Goal: Task Accomplishment & Management: Complete application form

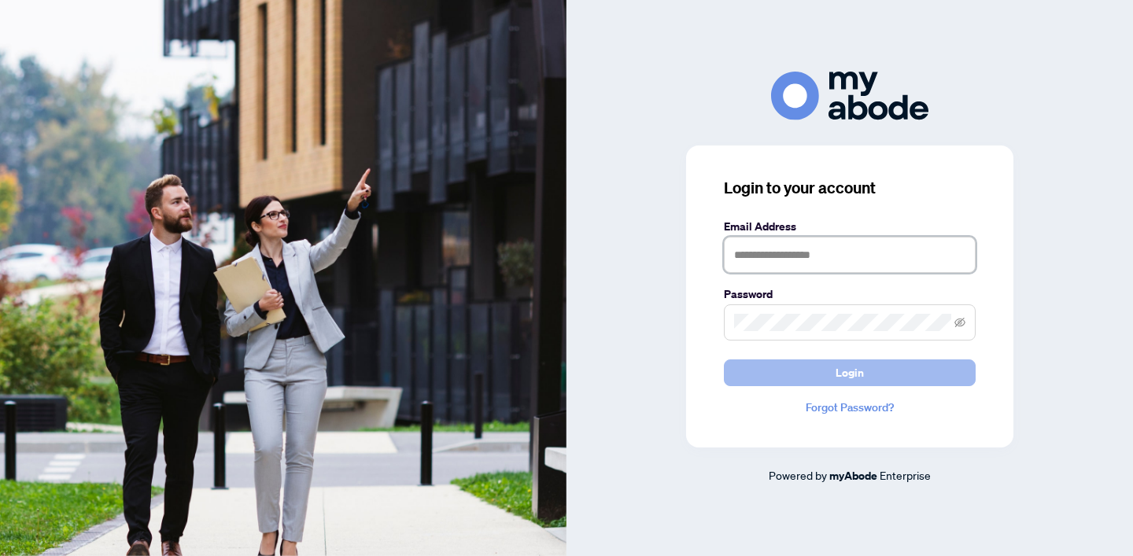
type input "**********"
click at [756, 368] on button "Login" at bounding box center [850, 373] width 252 height 27
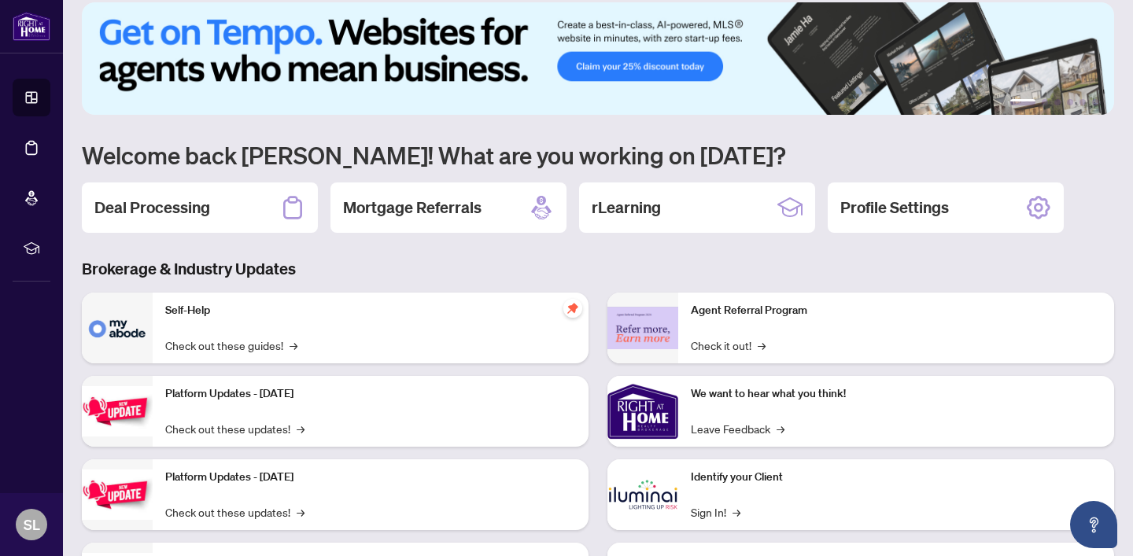
scroll to position [69, 0]
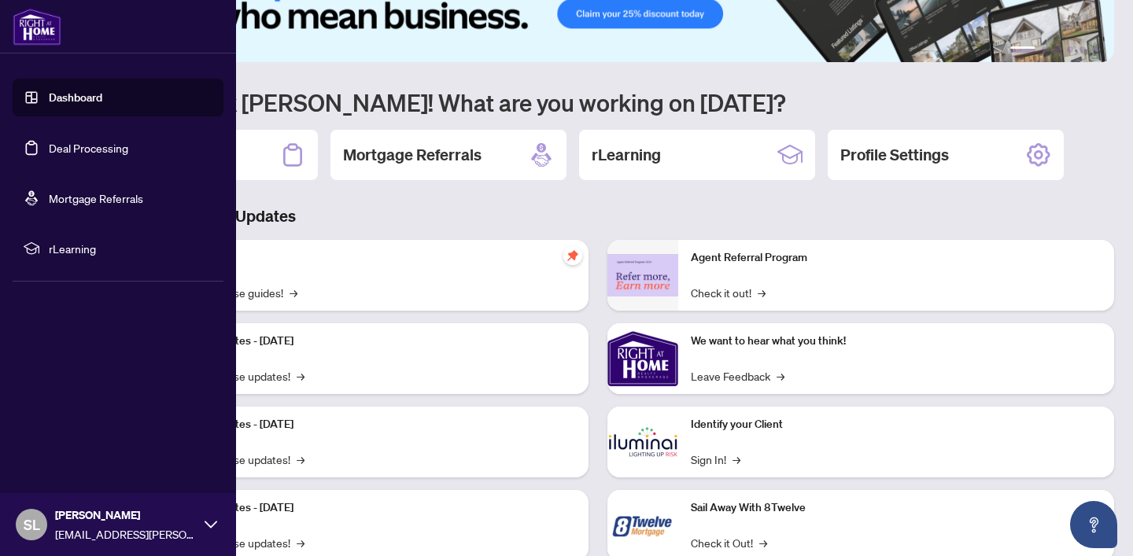
click at [68, 151] on link "Deal Processing" at bounding box center [88, 148] width 79 height 14
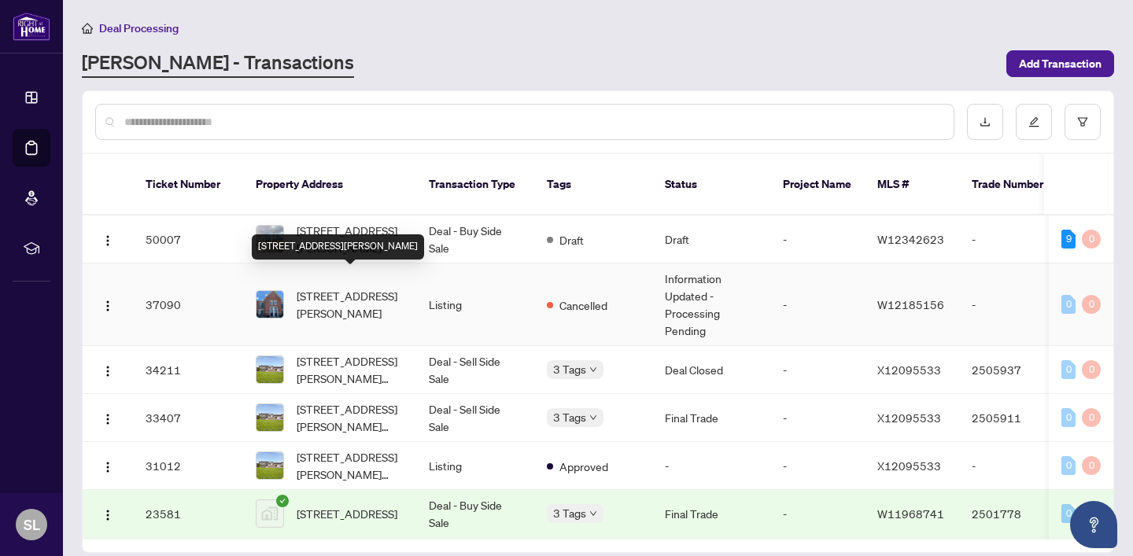
scroll to position [51, 0]
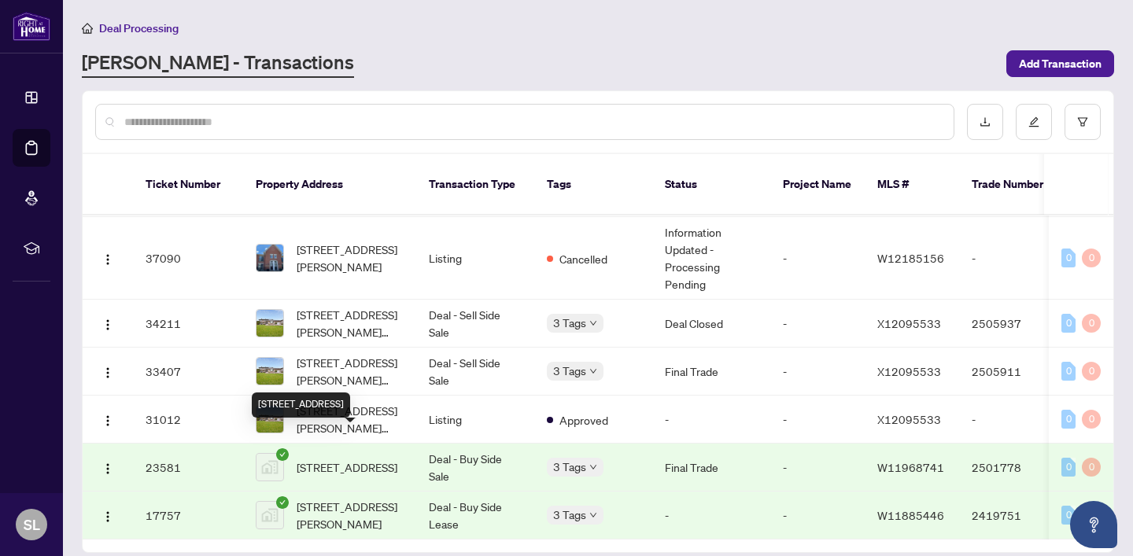
click at [337, 459] on span "3030 Breakwater Court #22, Mississauga, ON, Canada" at bounding box center [347, 467] width 101 height 17
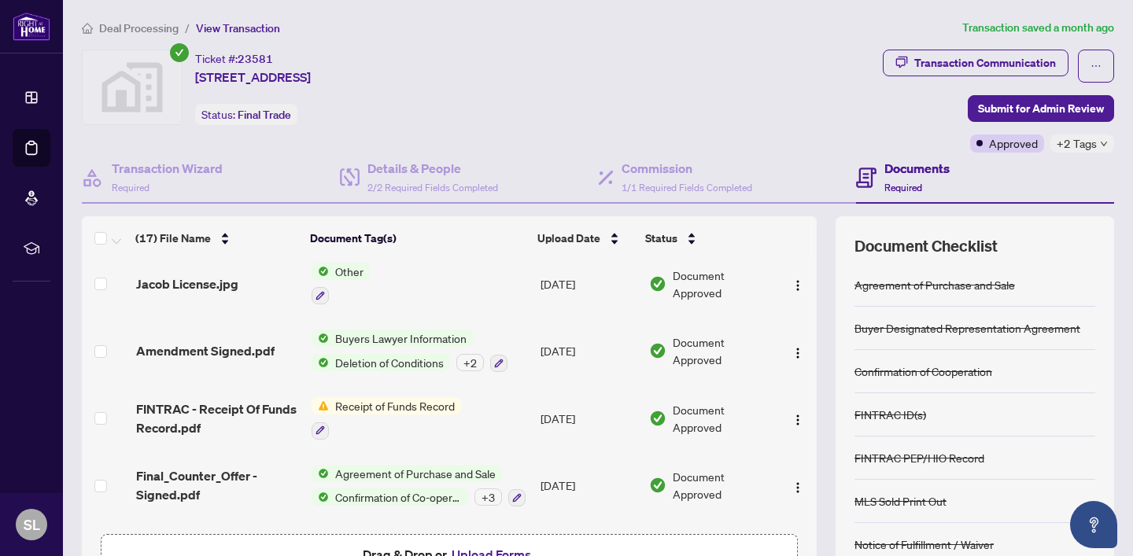
scroll to position [564, 0]
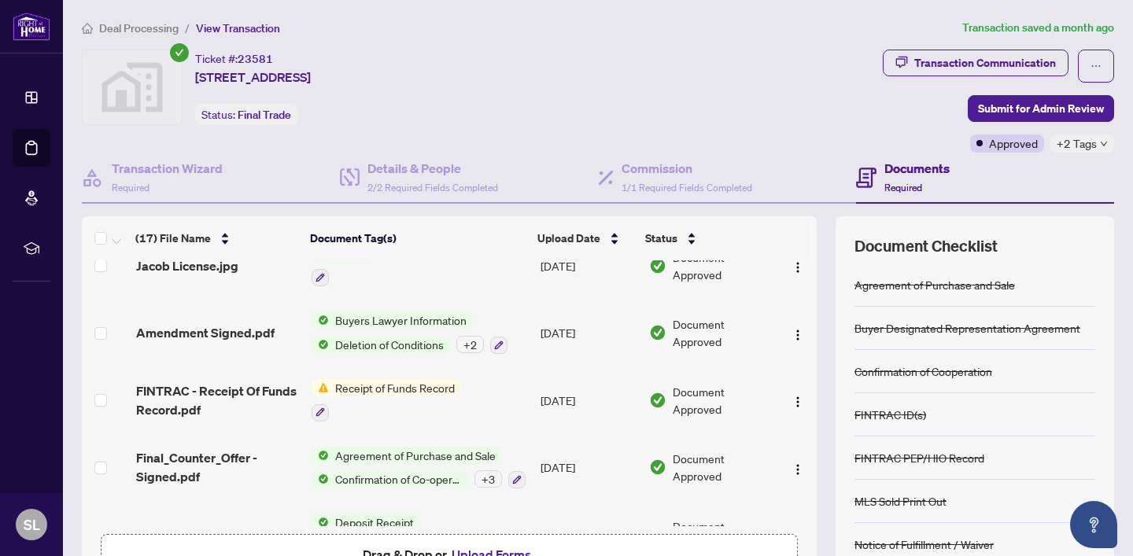
click at [471, 337] on div "+ 2" at bounding box center [470, 344] width 28 height 17
click at [124, 290] on td at bounding box center [106, 266] width 48 height 68
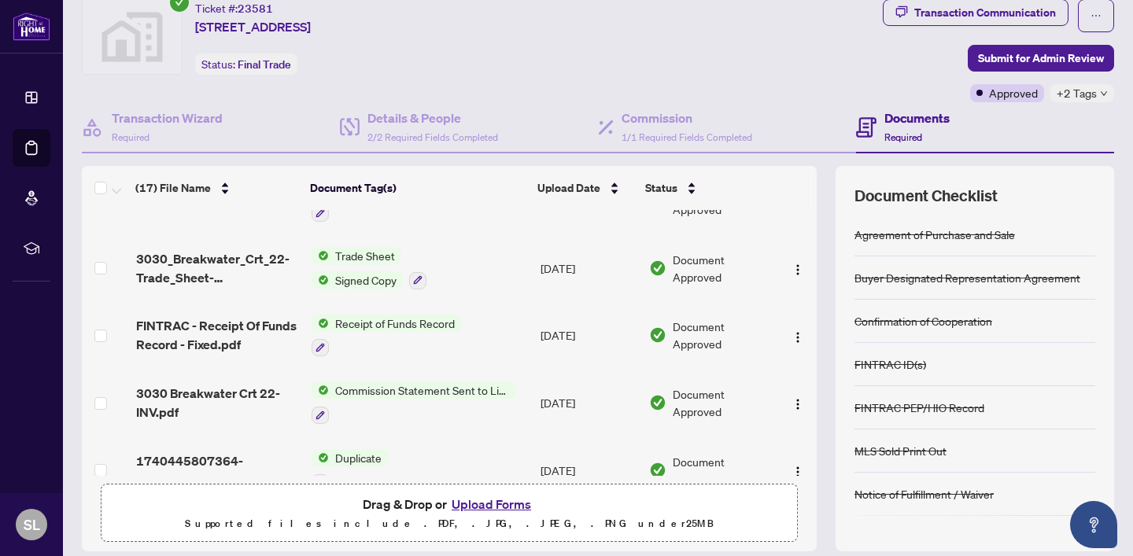
scroll to position [87, 0]
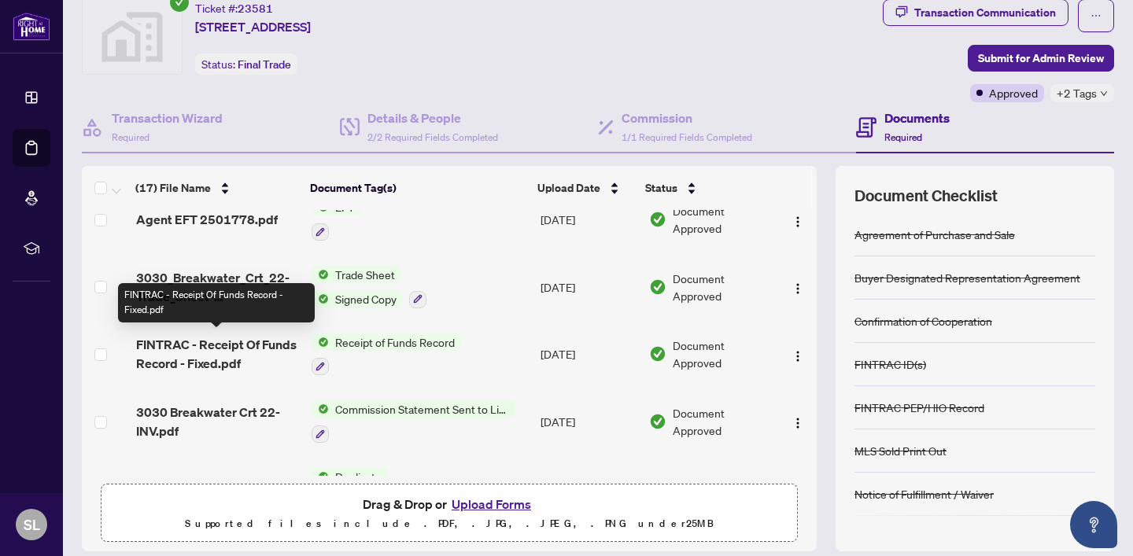
click at [191, 351] on span "FINTRAC - Receipt Of Funds Record - Fixed.pdf" at bounding box center [217, 354] width 163 height 38
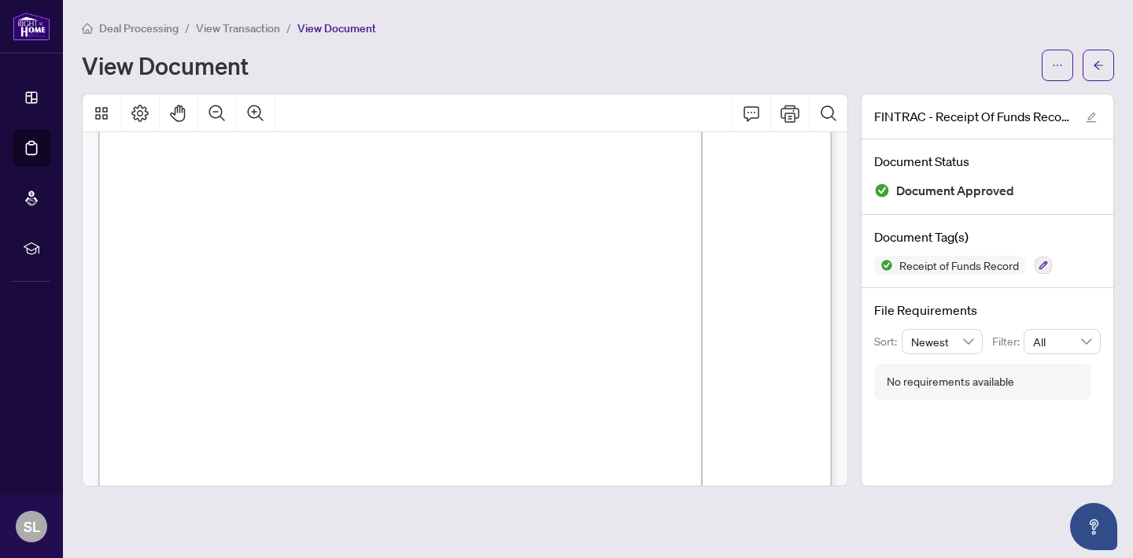
scroll to position [1112, 0]
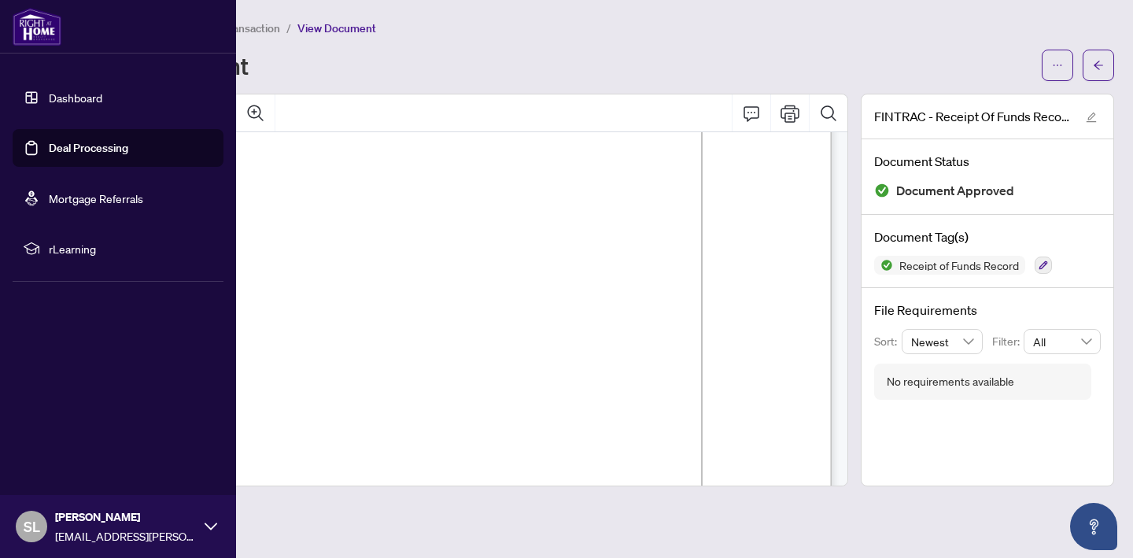
click at [72, 146] on link "Deal Processing" at bounding box center [88, 148] width 79 height 14
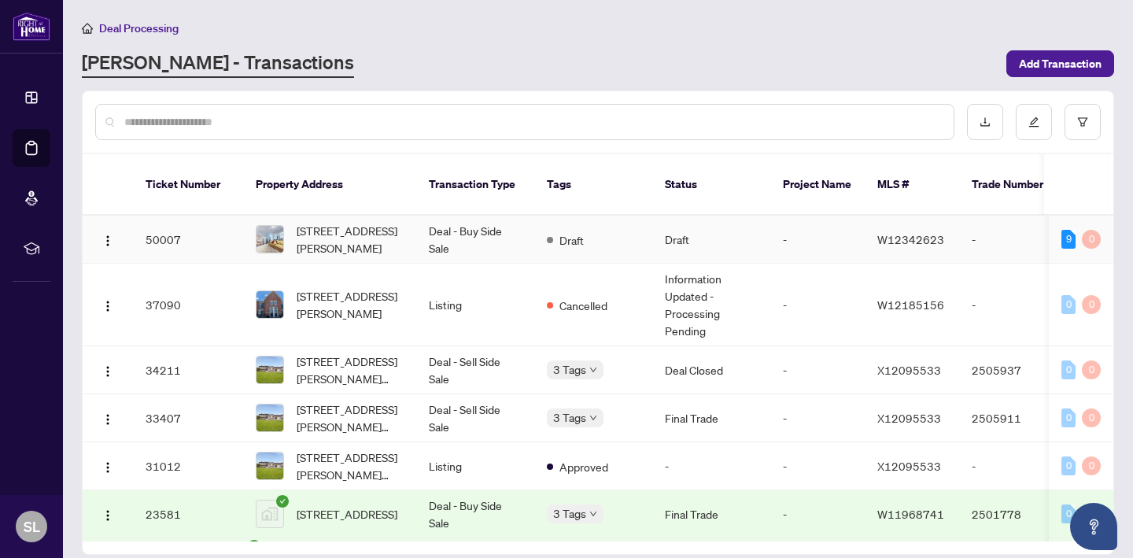
click at [320, 224] on span "301 ELLEN DAVIDSON Dr, Oakville, Ontario L6M 0V5, Canada" at bounding box center [350, 239] width 107 height 35
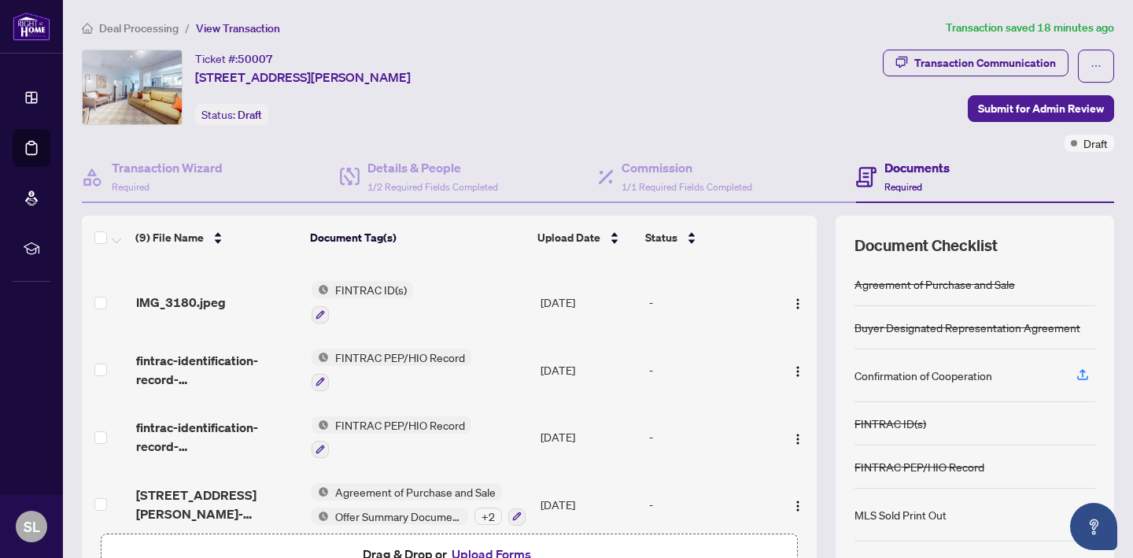
scroll to position [340, 0]
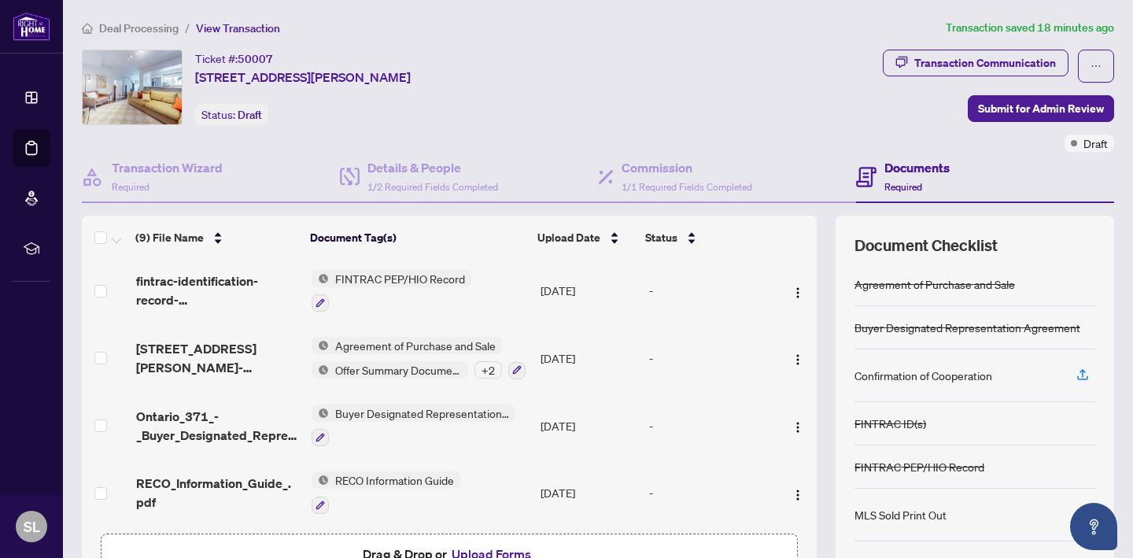
click at [481, 553] on button "Upload Forms" at bounding box center [491, 554] width 89 height 20
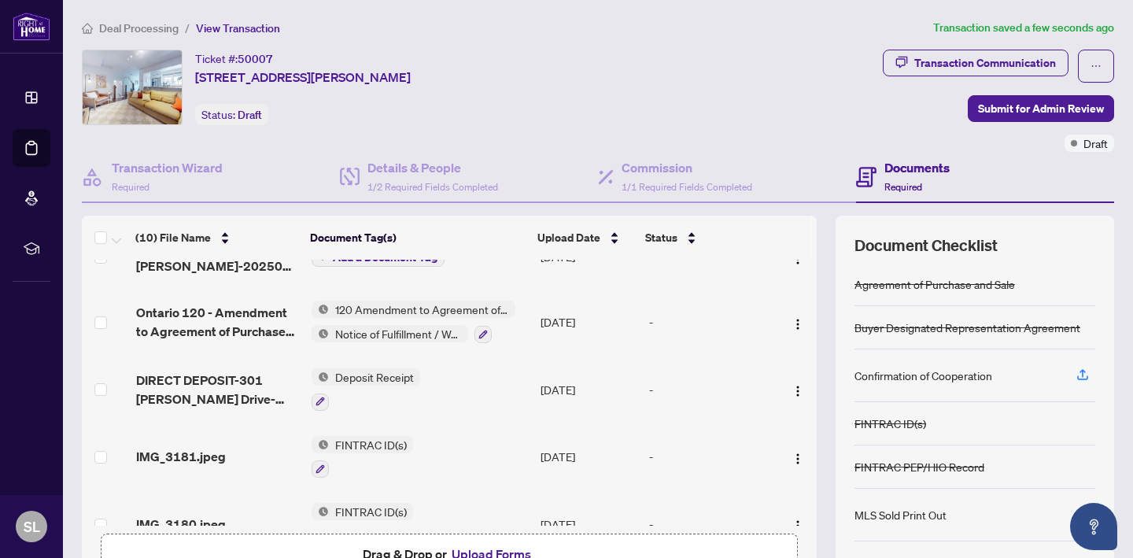
scroll to position [0, 0]
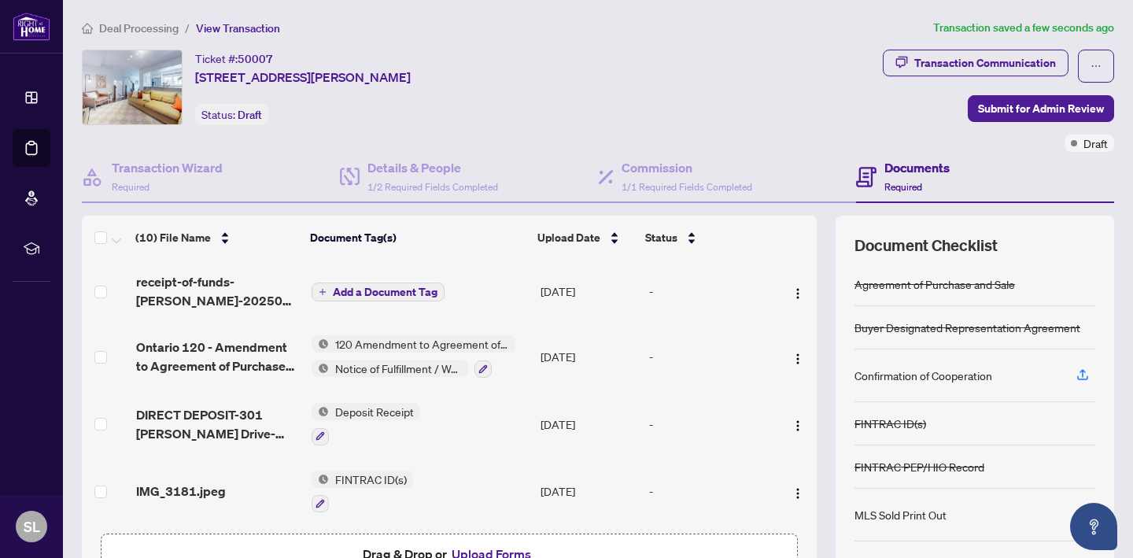
click at [395, 288] on span "Add a Document Tag" at bounding box center [385, 291] width 105 height 11
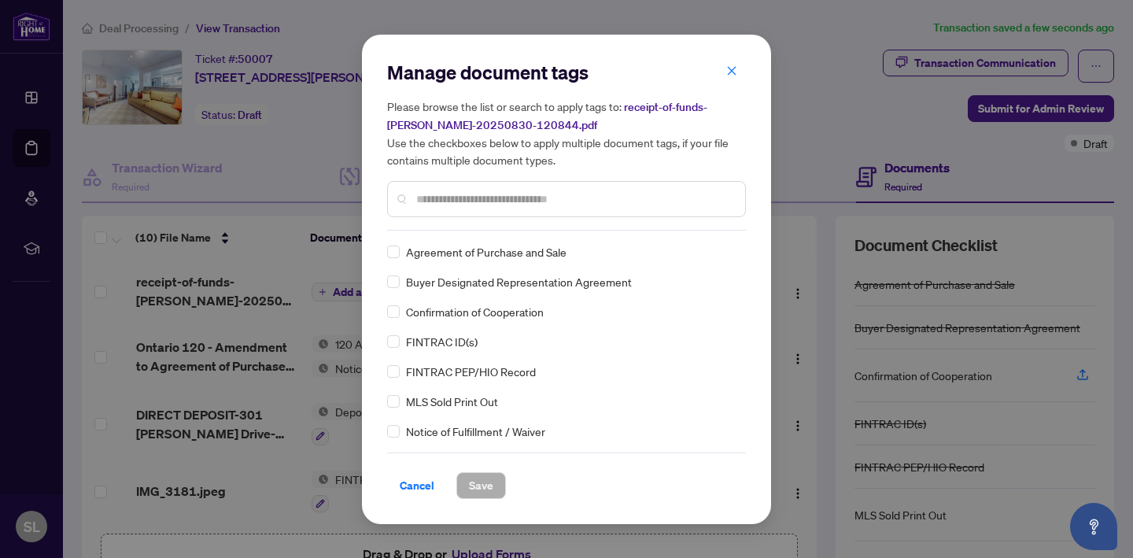
click at [460, 201] on input "text" at bounding box center [574, 198] width 316 height 17
type input "**"
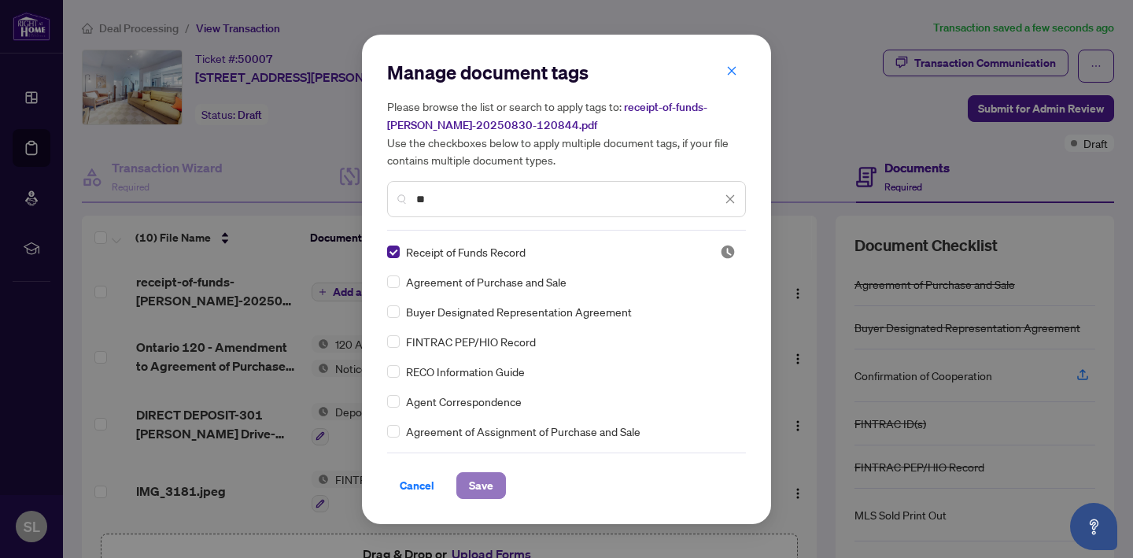
click at [483, 486] on span "Save" at bounding box center [481, 485] width 24 height 25
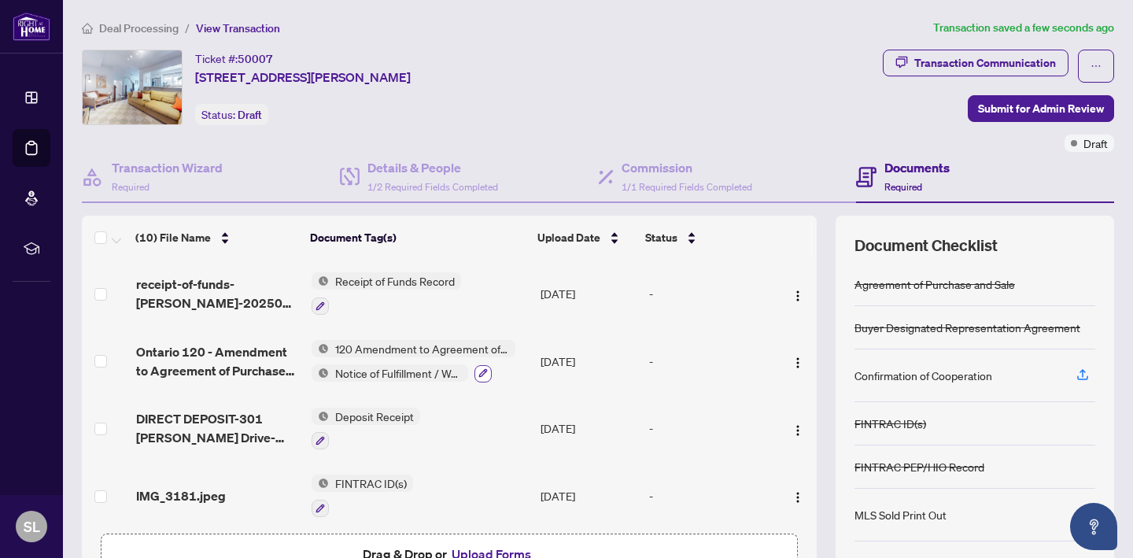
click at [483, 370] on icon "button" at bounding box center [483, 373] width 9 height 9
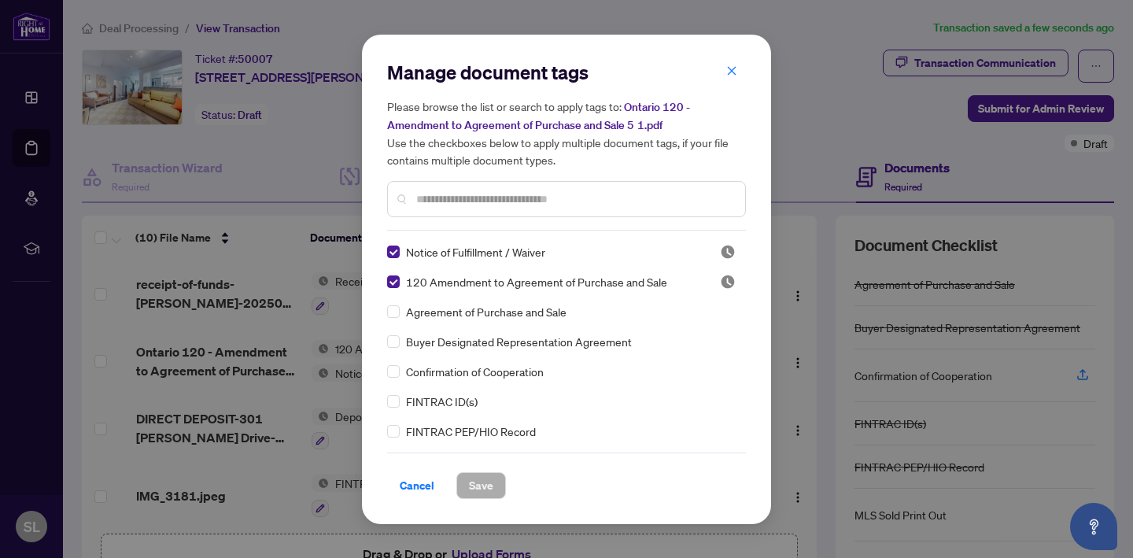
click at [438, 200] on input "text" at bounding box center [574, 198] width 316 height 17
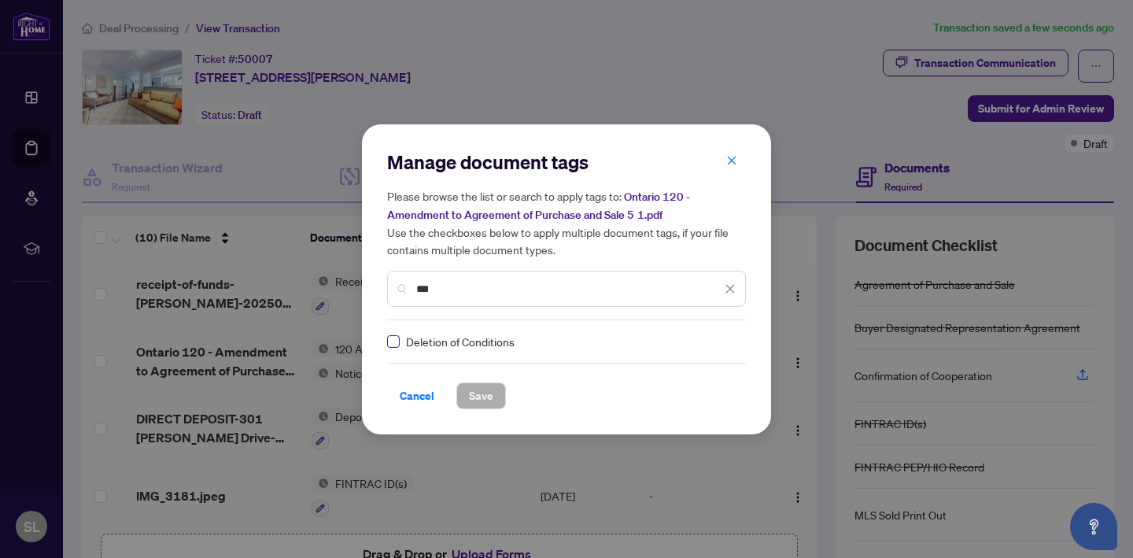
type input "***"
click at [481, 400] on span "Save" at bounding box center [481, 395] width 24 height 25
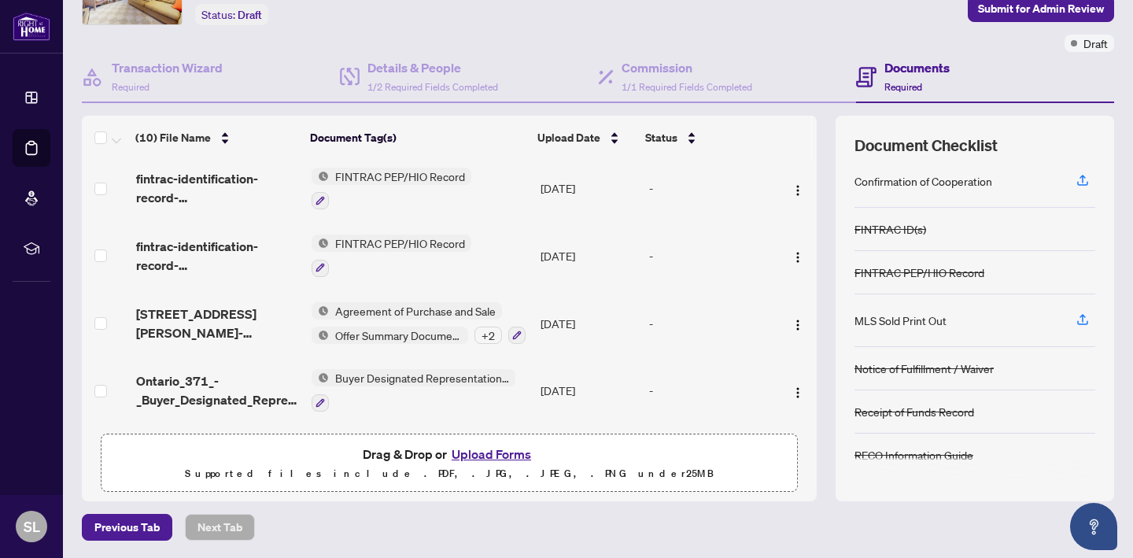
scroll to position [341, 0]
click at [488, 331] on div "+ 2" at bounding box center [489, 336] width 28 height 17
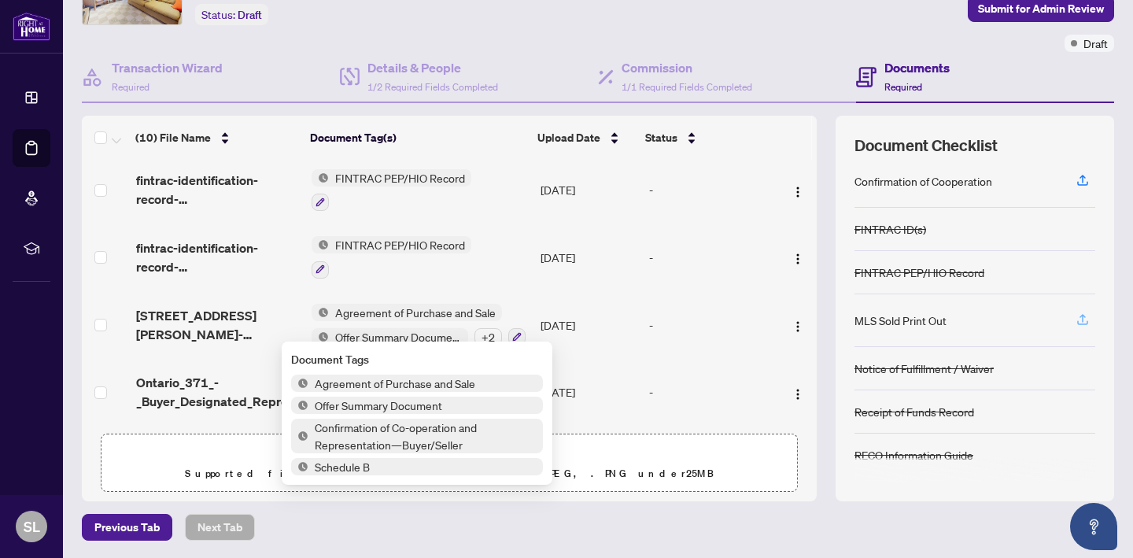
click at [1085, 321] on icon "button" at bounding box center [1083, 319] width 14 height 14
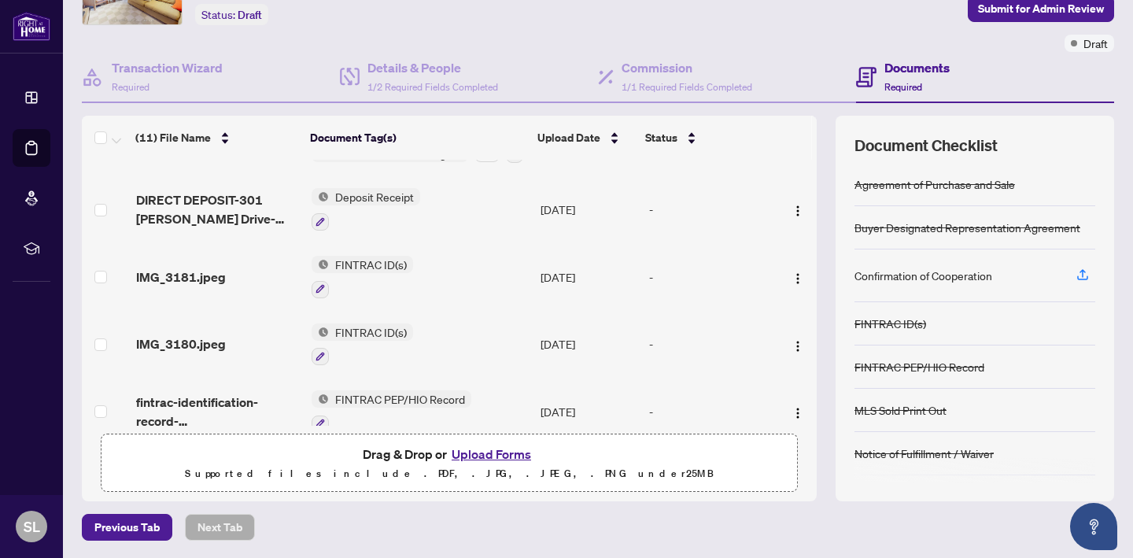
scroll to position [0, 0]
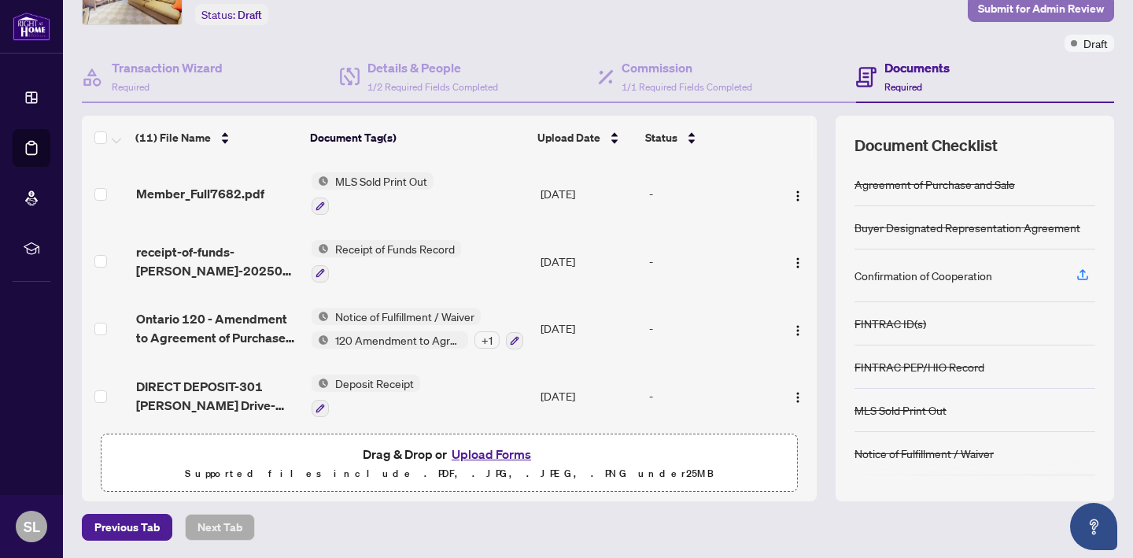
click at [1059, 9] on span "Submit for Admin Review" at bounding box center [1041, 8] width 126 height 25
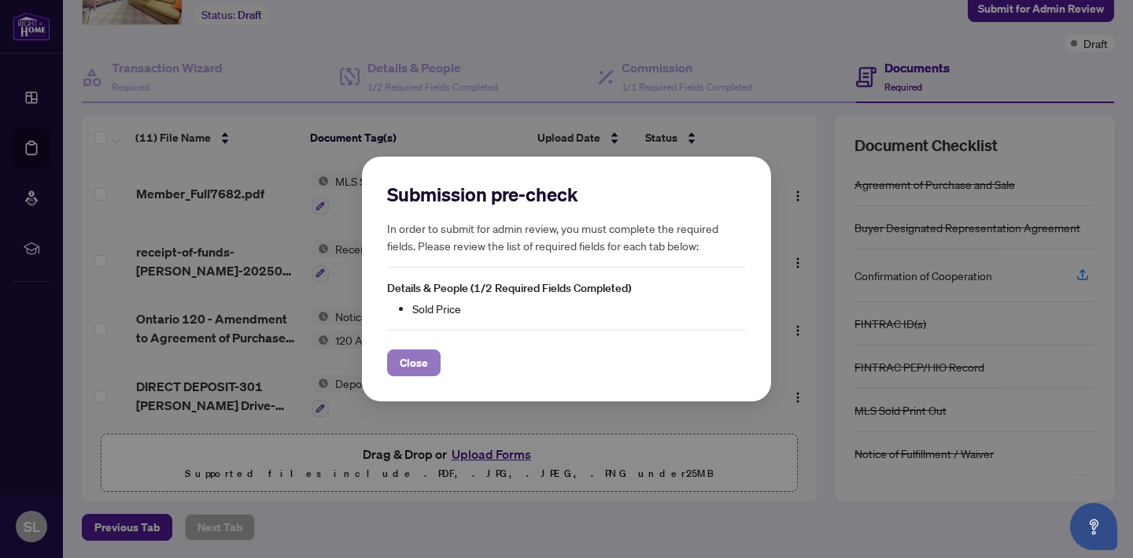
click at [422, 361] on span "Close" at bounding box center [414, 362] width 28 height 25
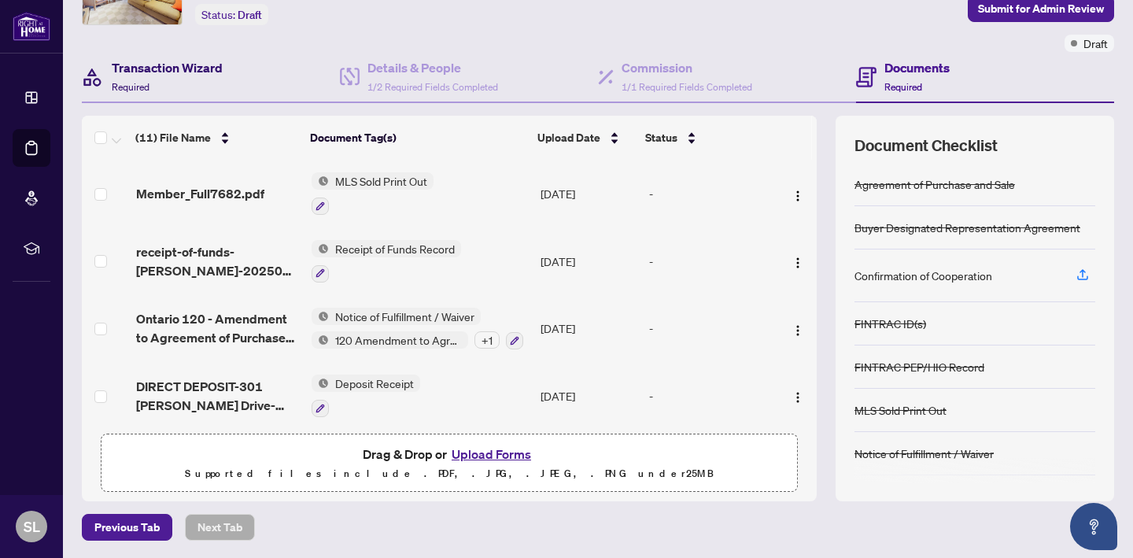
click at [163, 63] on h4 "Transaction Wizard" at bounding box center [167, 67] width 111 height 19
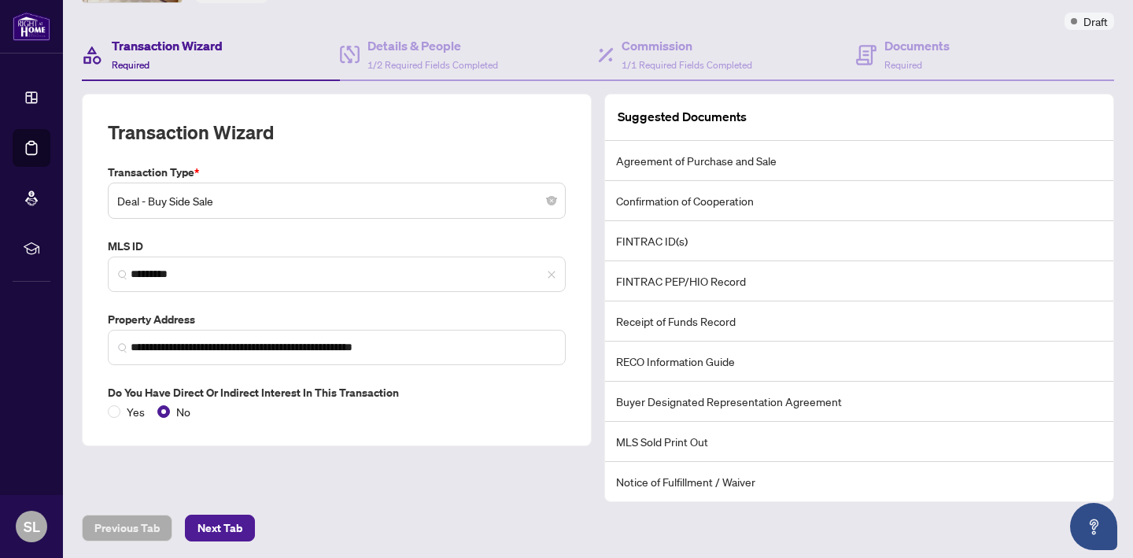
scroll to position [120, 0]
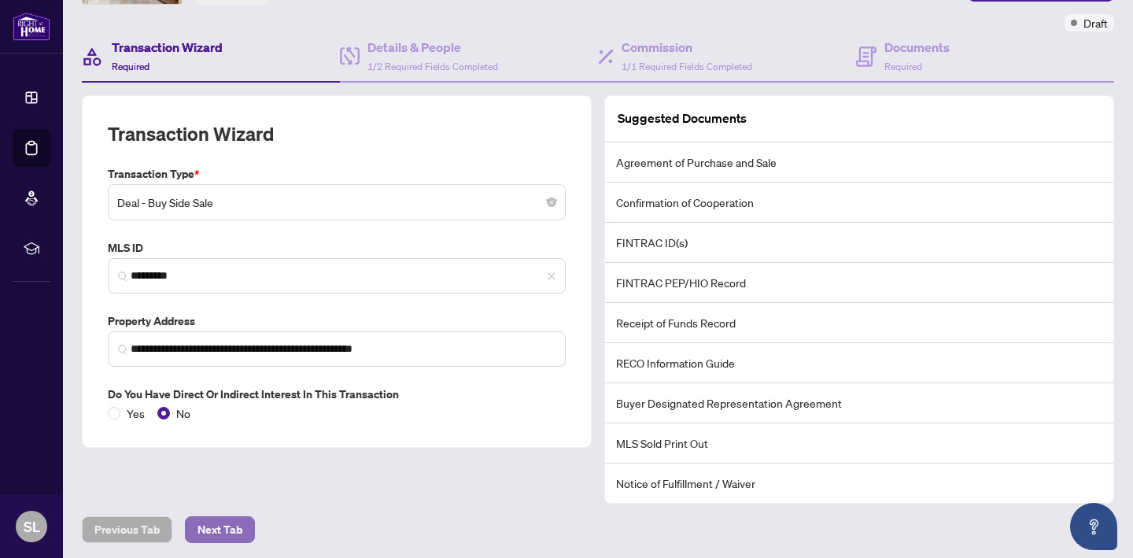
click at [228, 525] on span "Next Tab" at bounding box center [220, 529] width 45 height 25
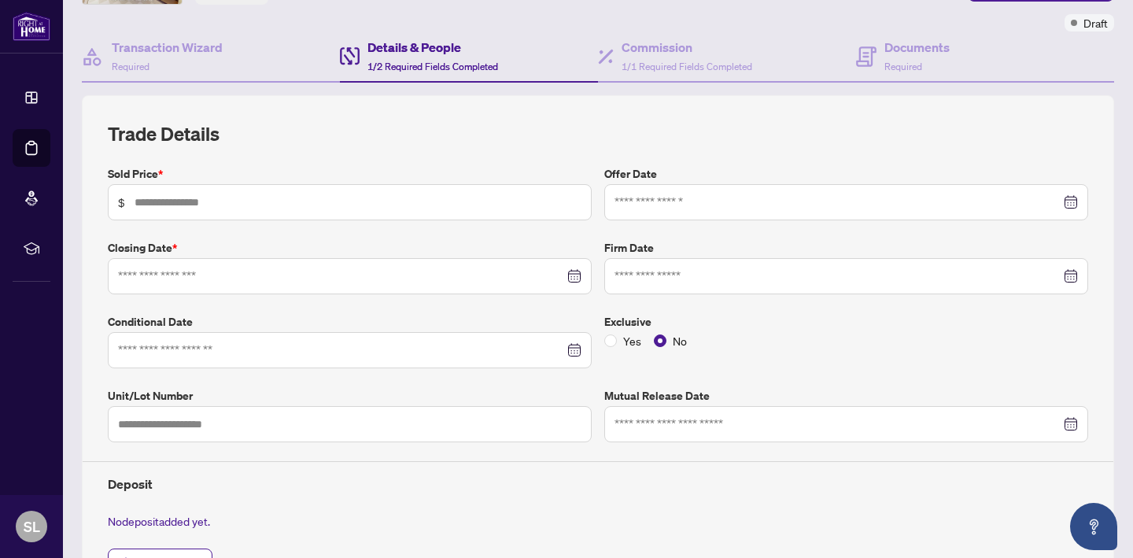
type input "**********"
click at [194, 205] on input "text" at bounding box center [358, 202] width 447 height 17
type input "*******"
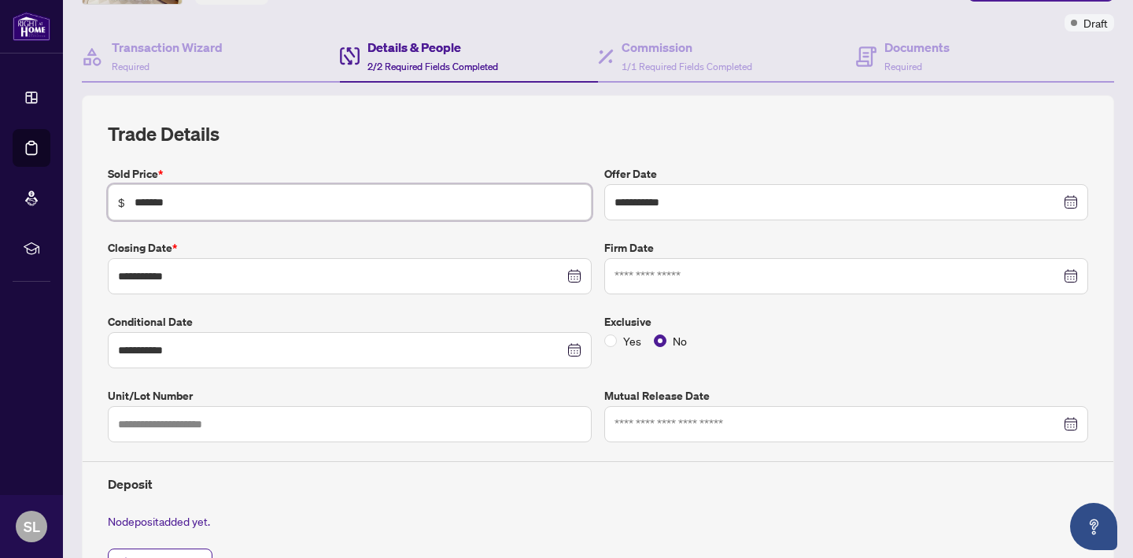
click at [1070, 272] on div at bounding box center [847, 276] width 464 height 17
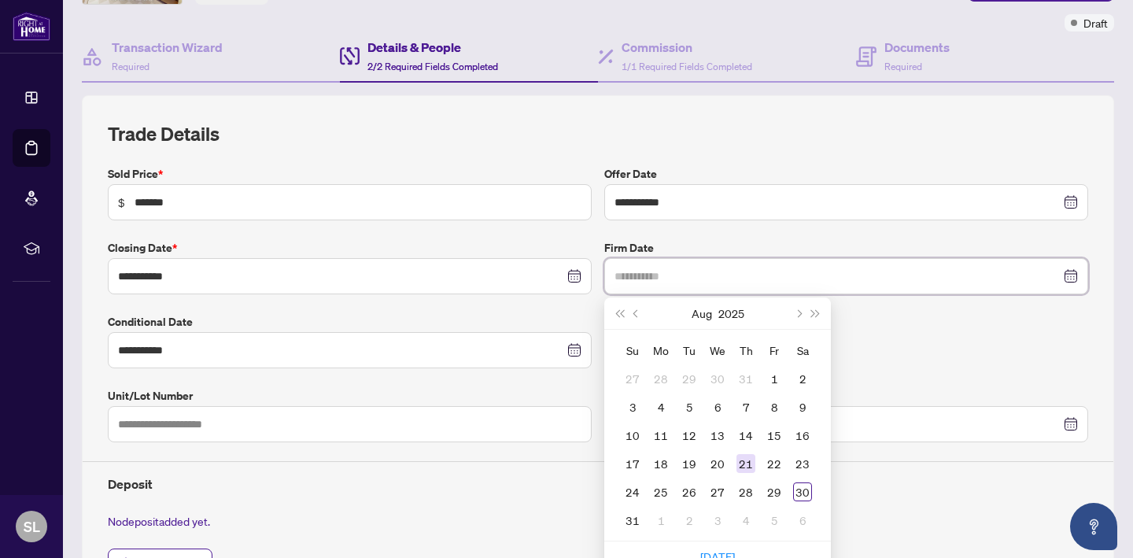
type input "**********"
click at [745, 464] on div "21" at bounding box center [746, 463] width 19 height 19
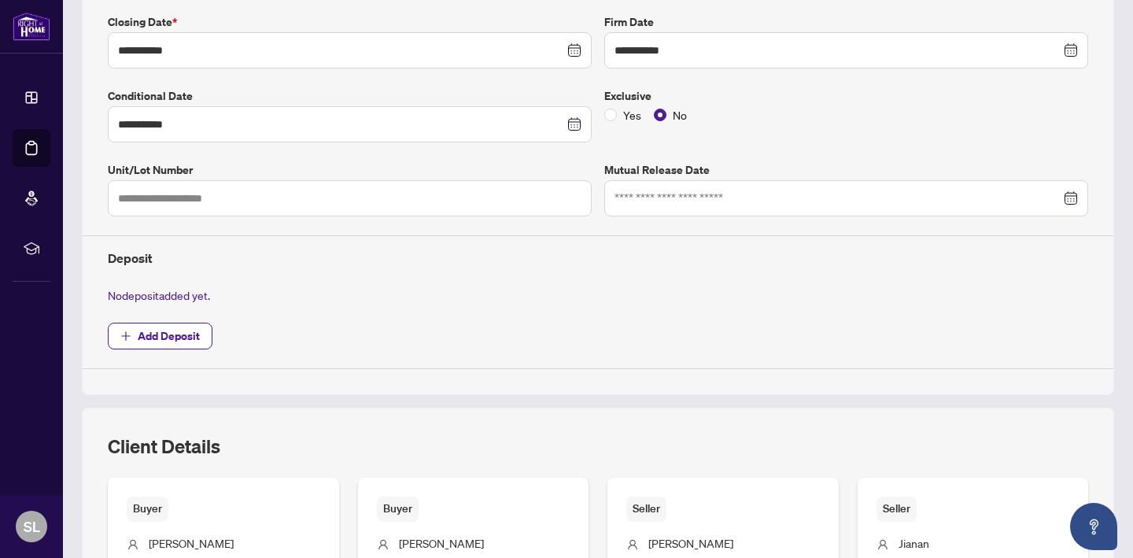
scroll to position [365, 0]
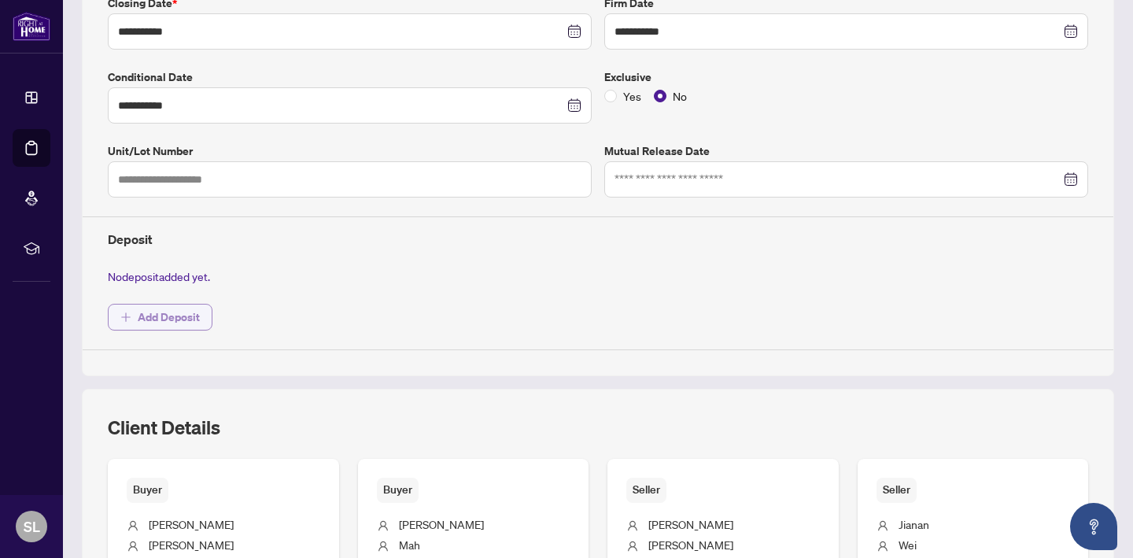
click at [179, 316] on span "Add Deposit" at bounding box center [169, 317] width 62 height 25
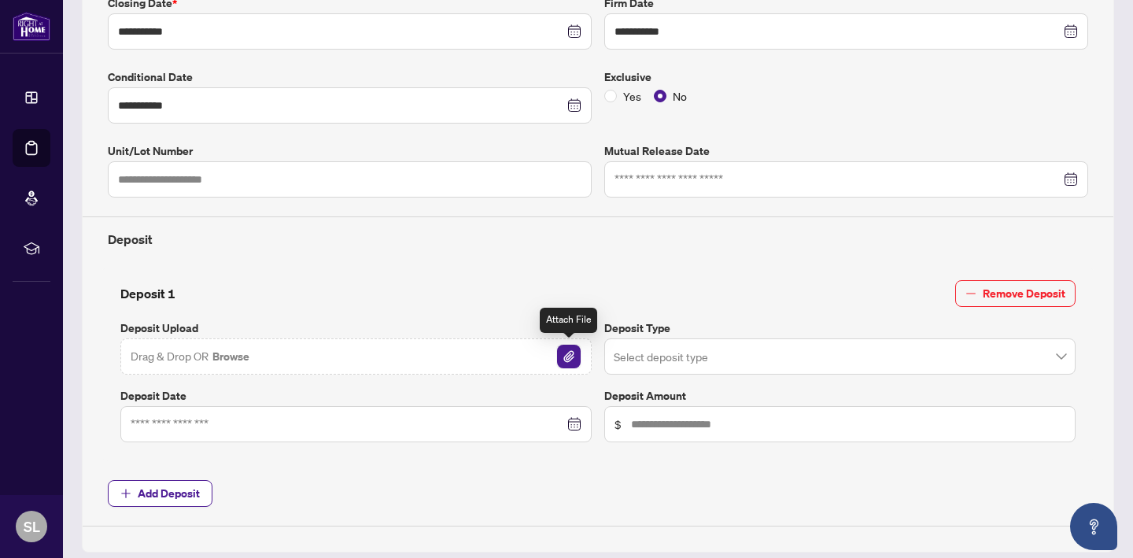
click at [568, 355] on img "button" at bounding box center [569, 357] width 24 height 24
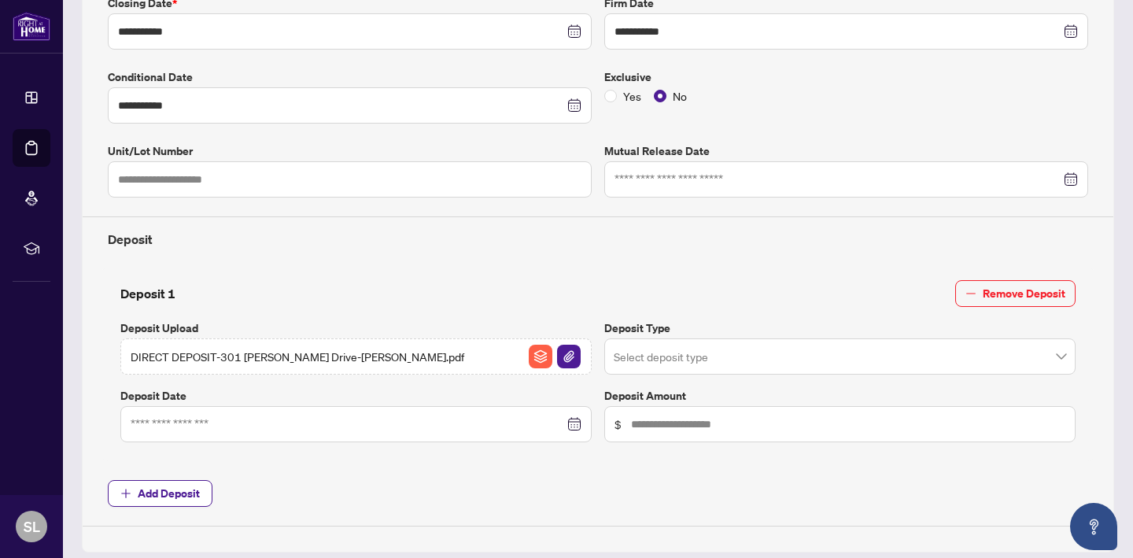
click at [575, 427] on div at bounding box center [356, 424] width 451 height 17
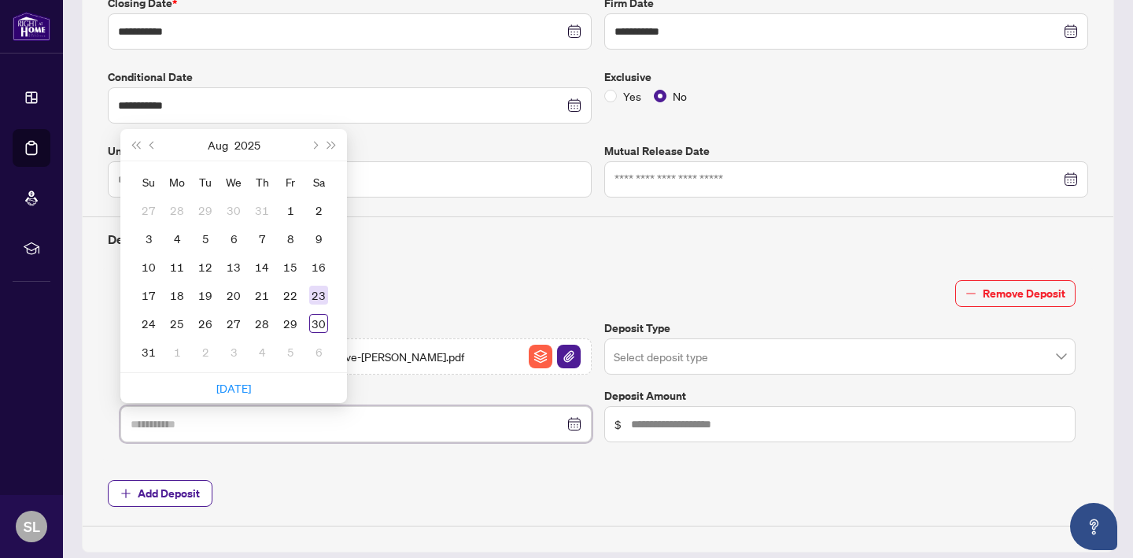
type input "**********"
click at [323, 291] on div "23" at bounding box center [318, 295] width 19 height 19
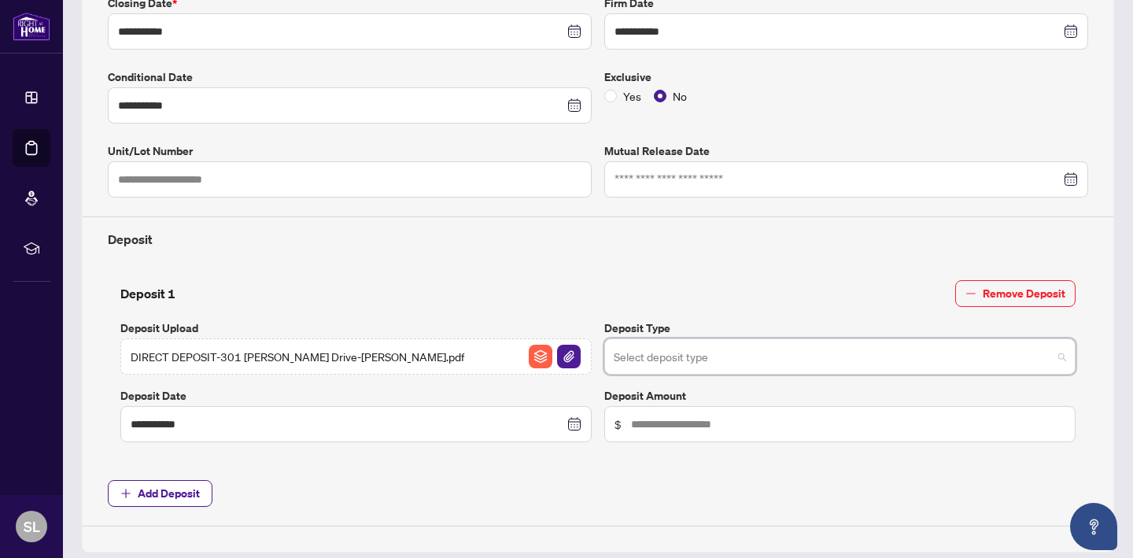
click at [704, 358] on input "search" at bounding box center [833, 359] width 438 height 35
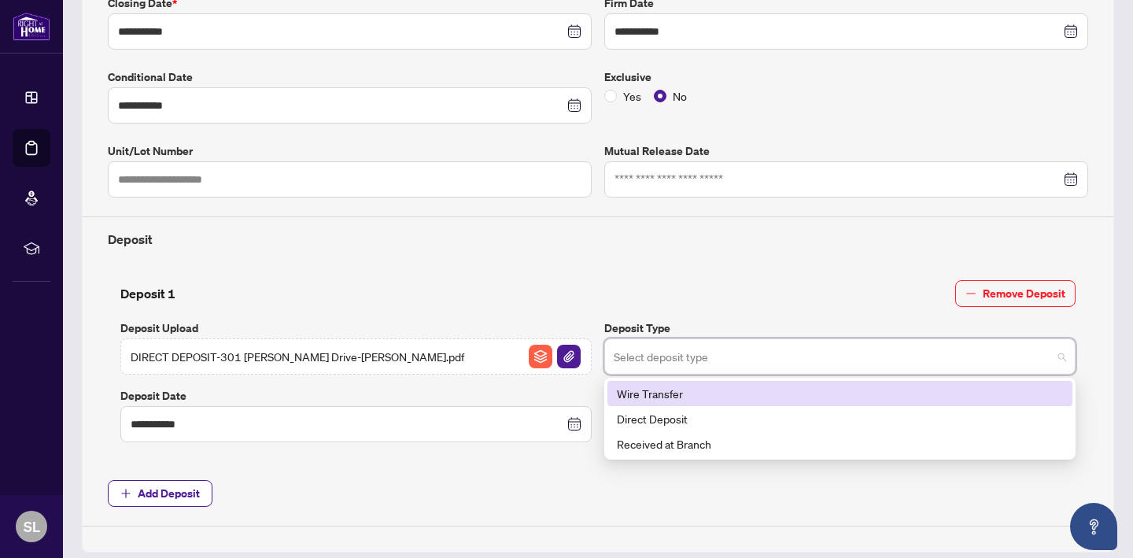
click at [676, 393] on div "Wire Transfer" at bounding box center [840, 393] width 446 height 17
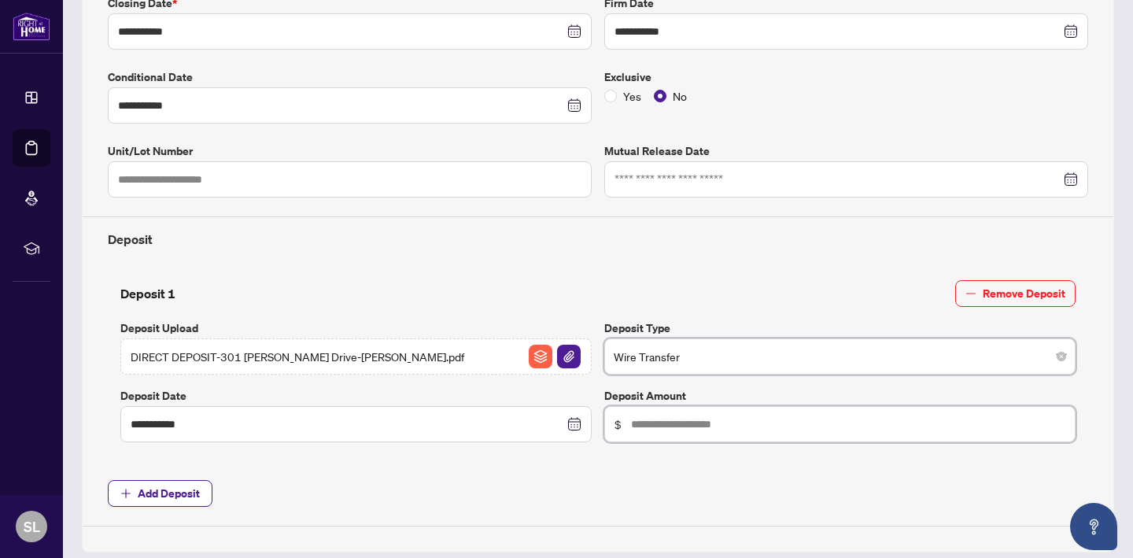
click at [694, 421] on input "text" at bounding box center [848, 424] width 434 height 17
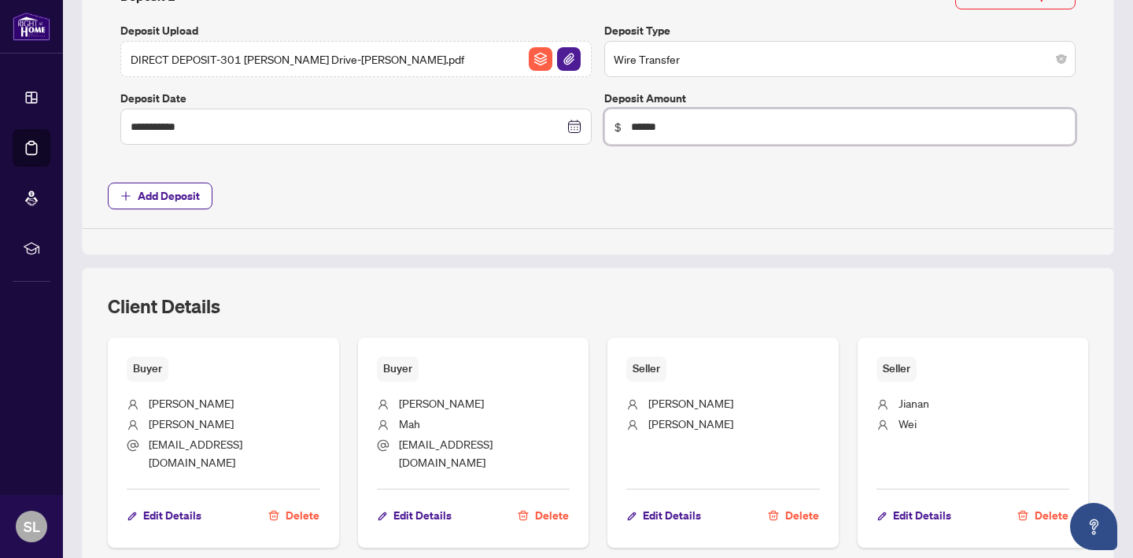
scroll to position [669, 0]
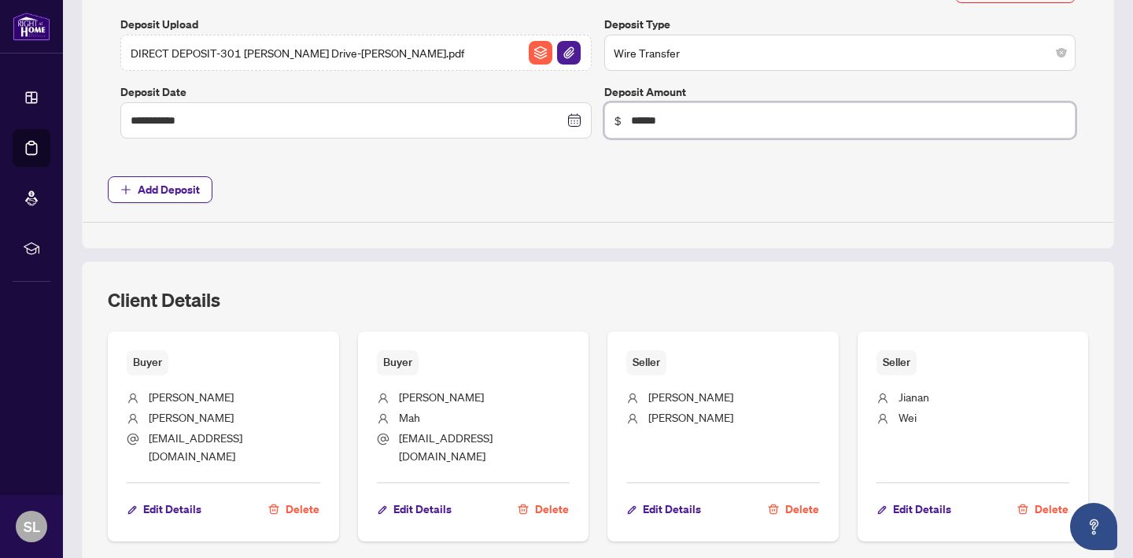
type input "******"
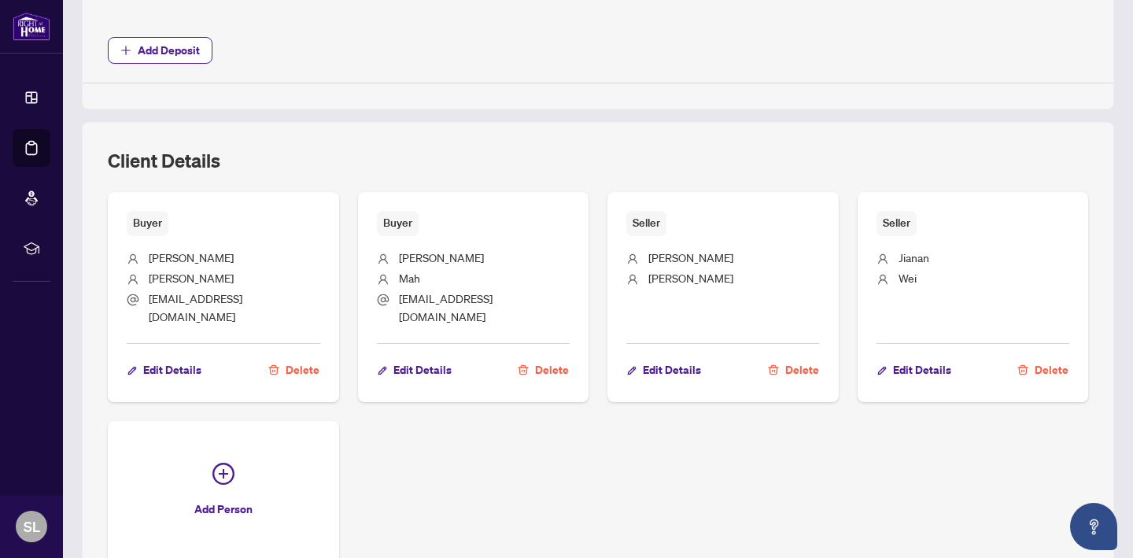
scroll to position [879, 0]
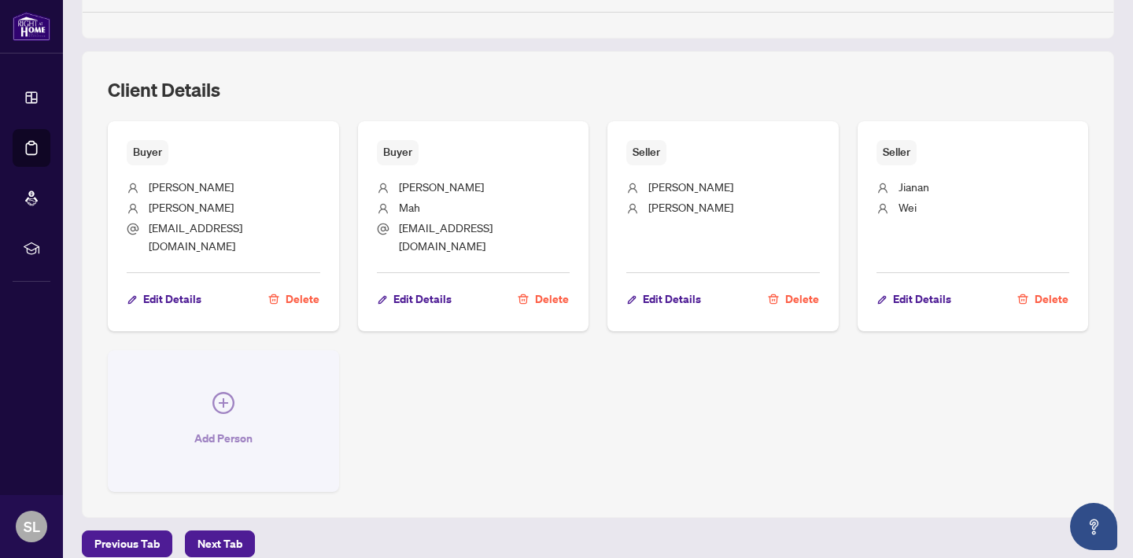
click at [224, 392] on icon "plus-circle" at bounding box center [224, 403] width 22 height 22
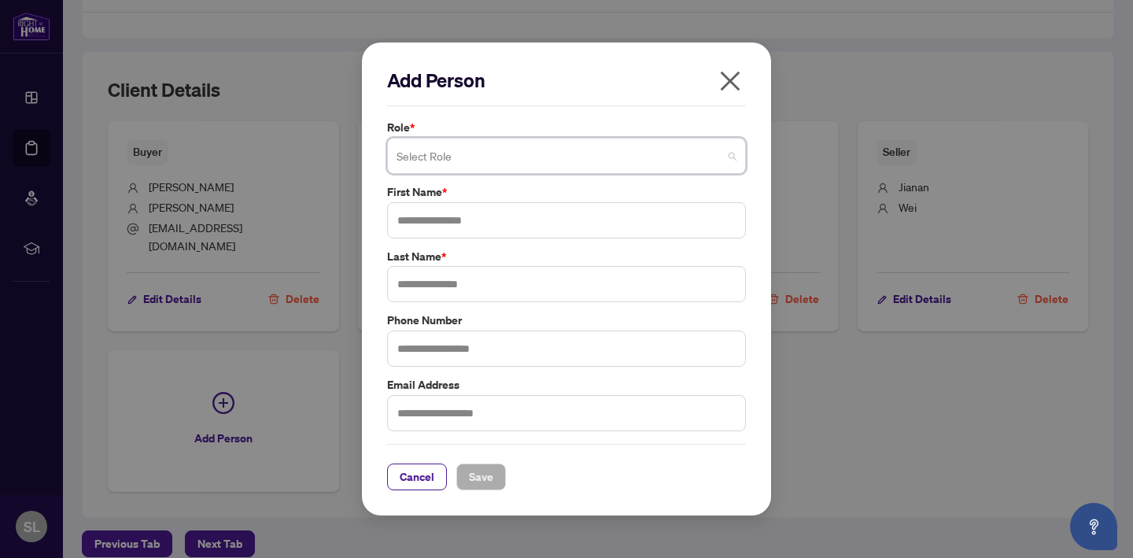
click at [730, 157] on span at bounding box center [567, 156] width 340 height 30
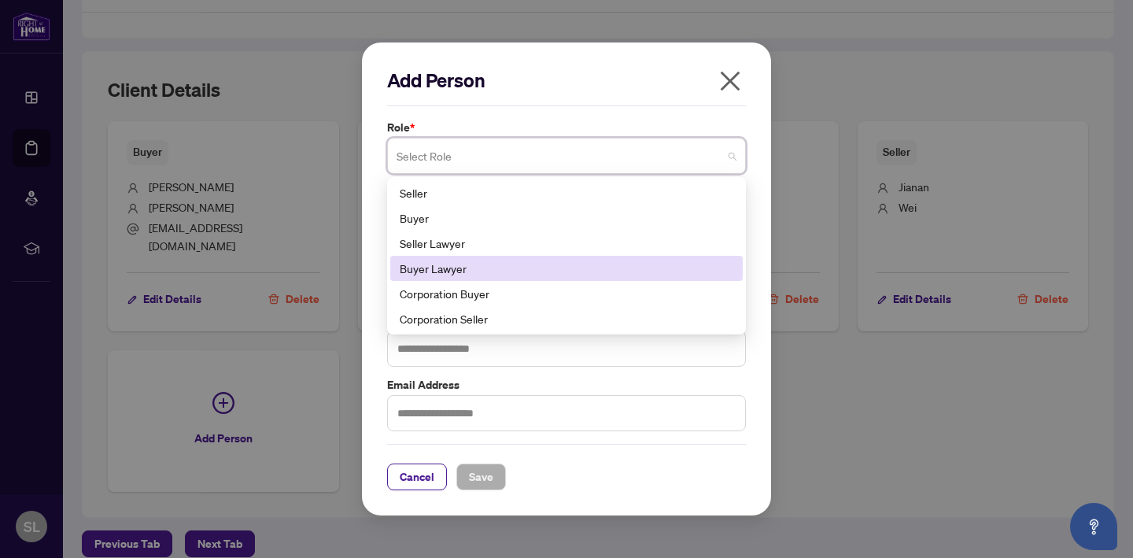
click at [423, 268] on div "Buyer Lawyer" at bounding box center [567, 268] width 334 height 17
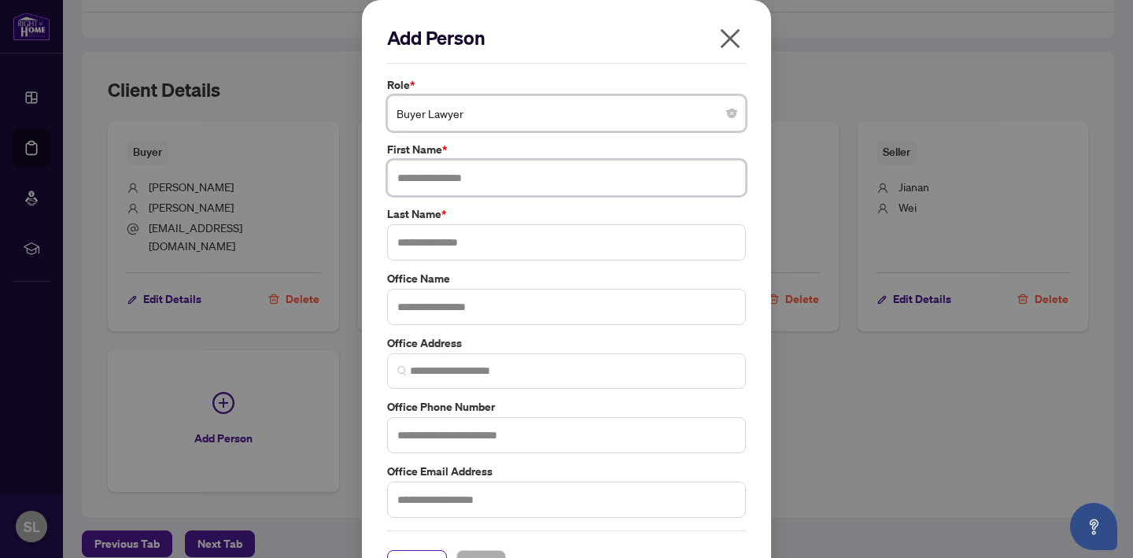
click at [446, 177] on input "text" at bounding box center [566, 178] width 359 height 36
type input "*****"
click at [425, 235] on input "text" at bounding box center [566, 242] width 359 height 36
type input "***"
click at [418, 311] on input "text" at bounding box center [566, 307] width 359 height 36
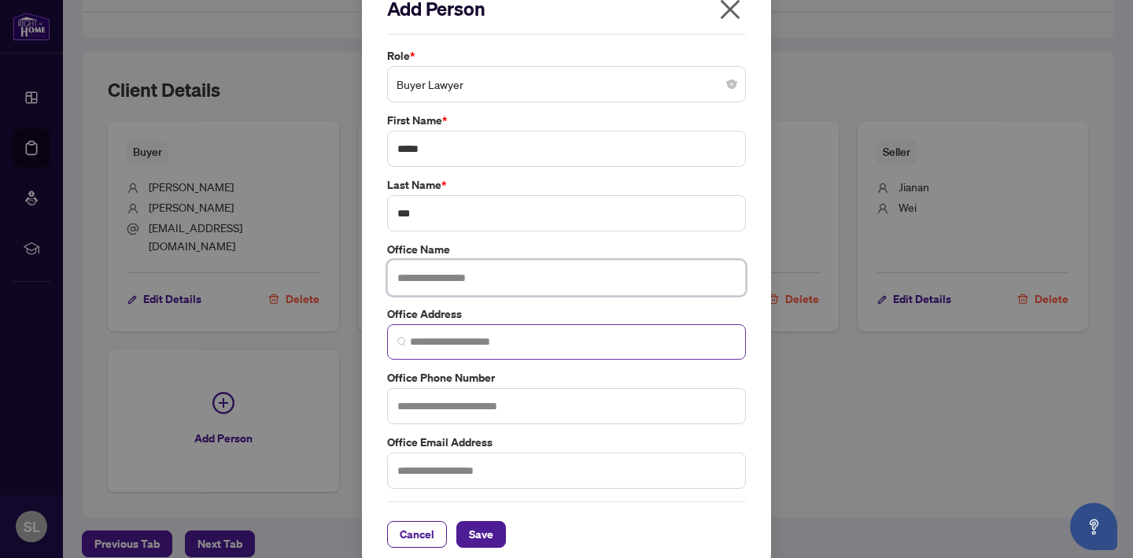
scroll to position [44, 0]
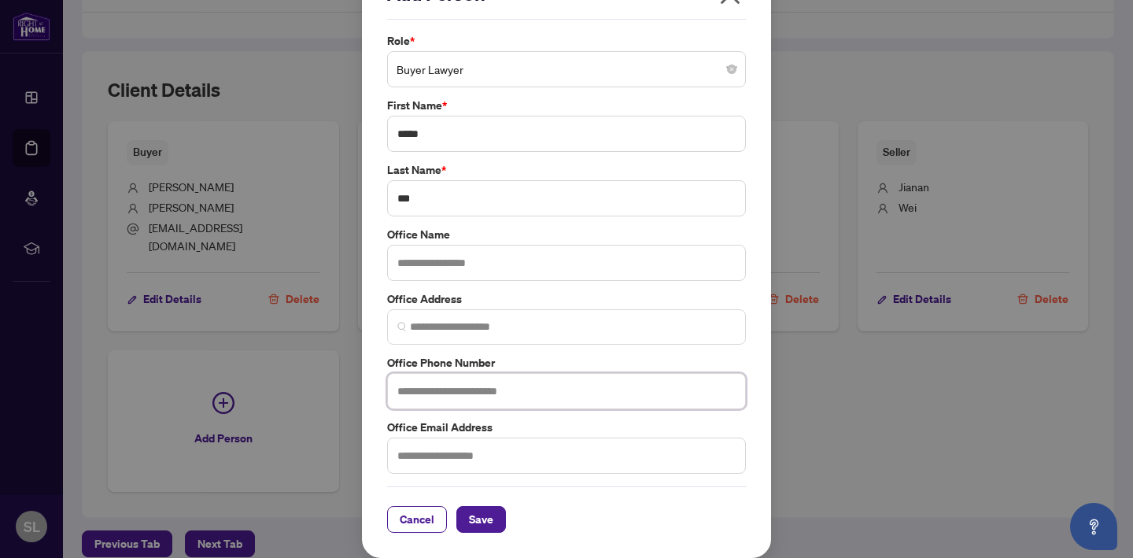
click at [425, 391] on input "text" at bounding box center [566, 391] width 359 height 36
type input "**********"
click at [408, 457] on input "text" at bounding box center [566, 456] width 359 height 36
type input "**********"
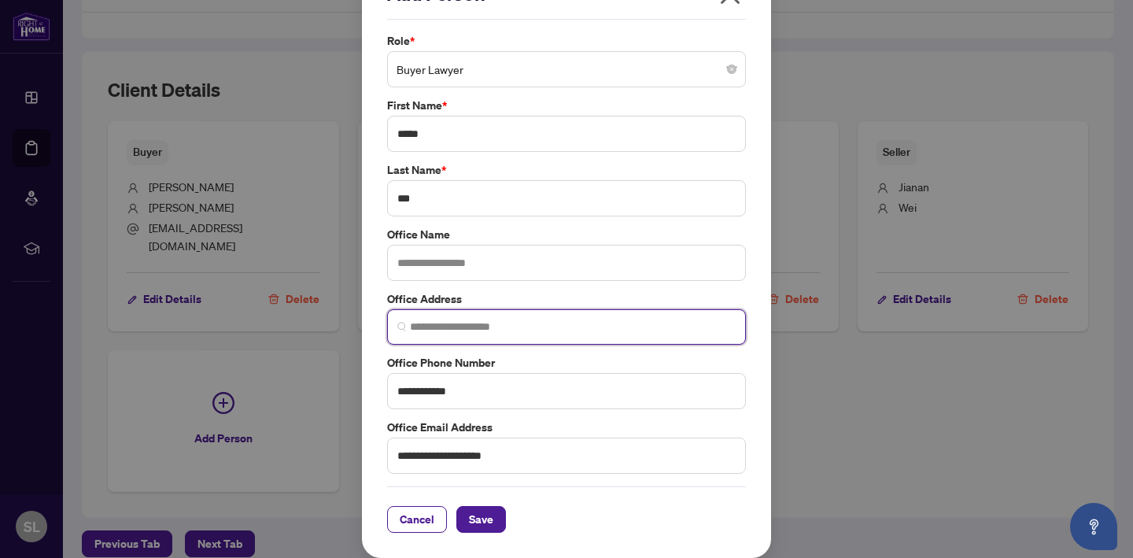
click at [442, 325] on input "search" at bounding box center [573, 327] width 326 height 17
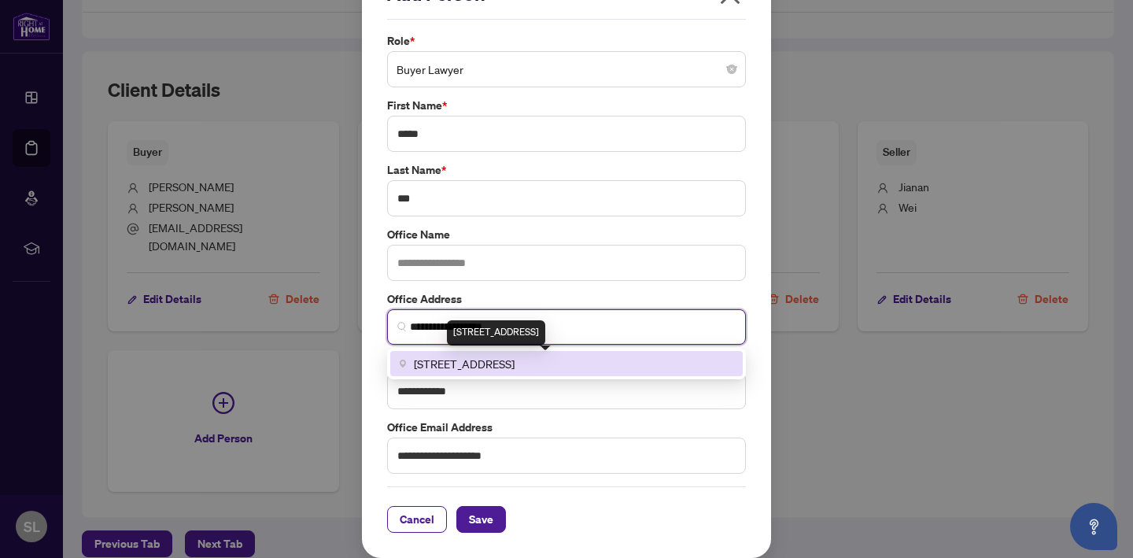
click at [467, 362] on span "3464 Semenyk Court #213, Mississauga, ON, Canada" at bounding box center [464, 363] width 101 height 17
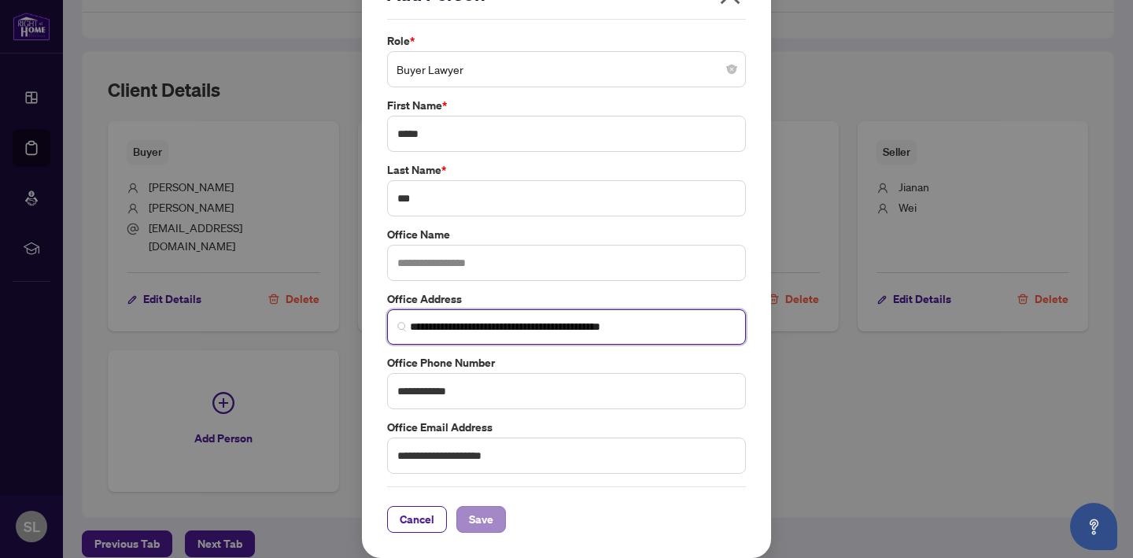
type input "**********"
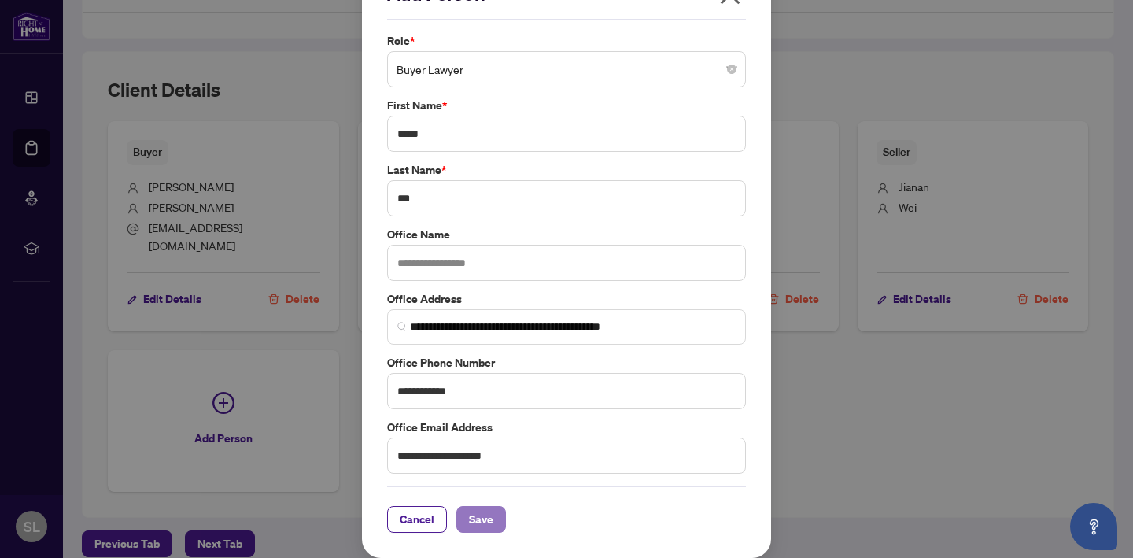
click at [488, 519] on span "Save" at bounding box center [481, 519] width 24 height 25
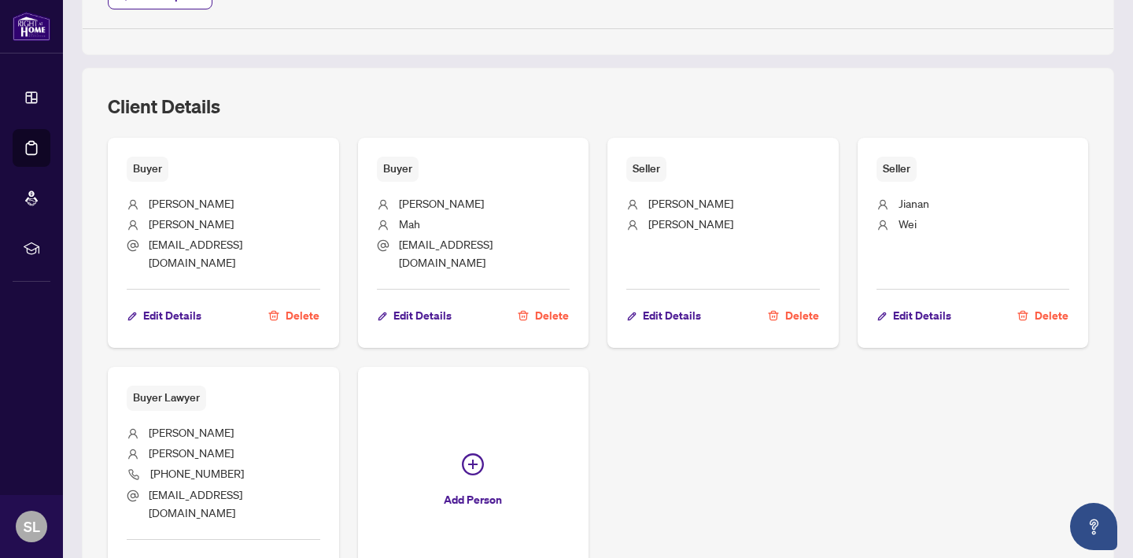
scroll to position [953, 0]
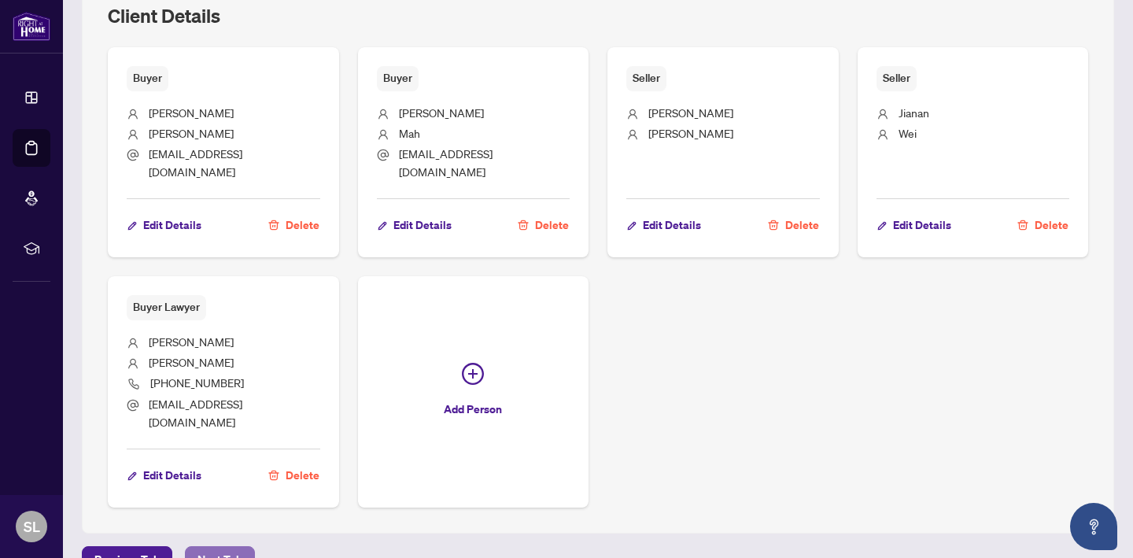
click at [235, 547] on span "Next Tab" at bounding box center [220, 559] width 45 height 25
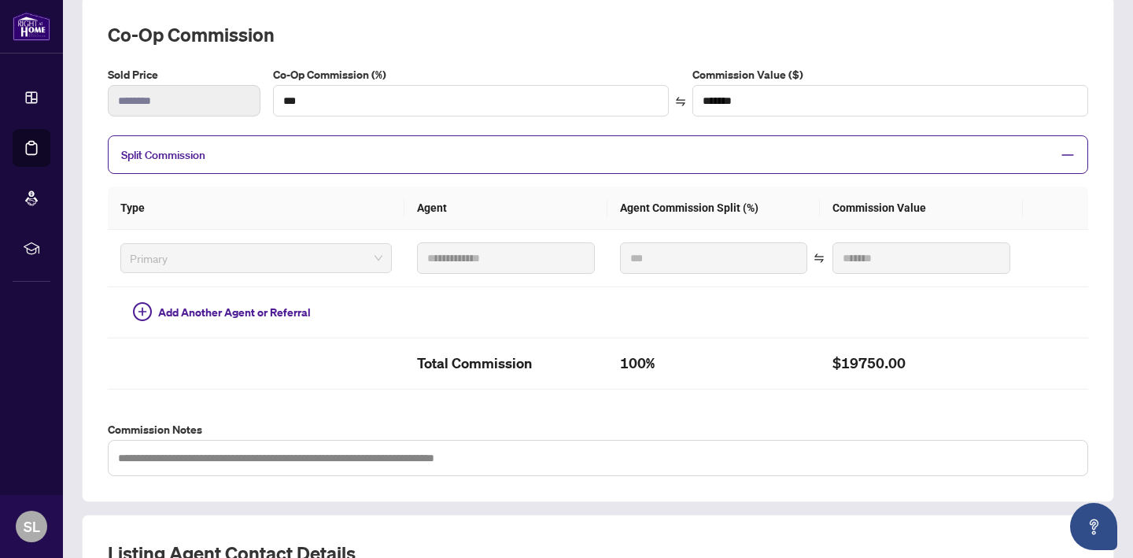
scroll to position [229, 0]
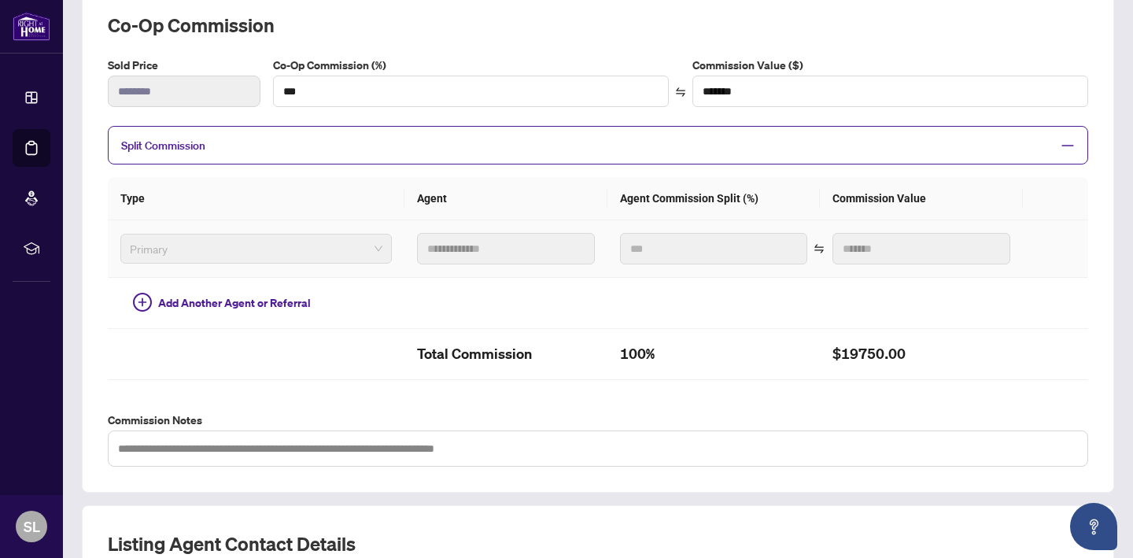
click at [370, 246] on span "Primary" at bounding box center [256, 249] width 253 height 24
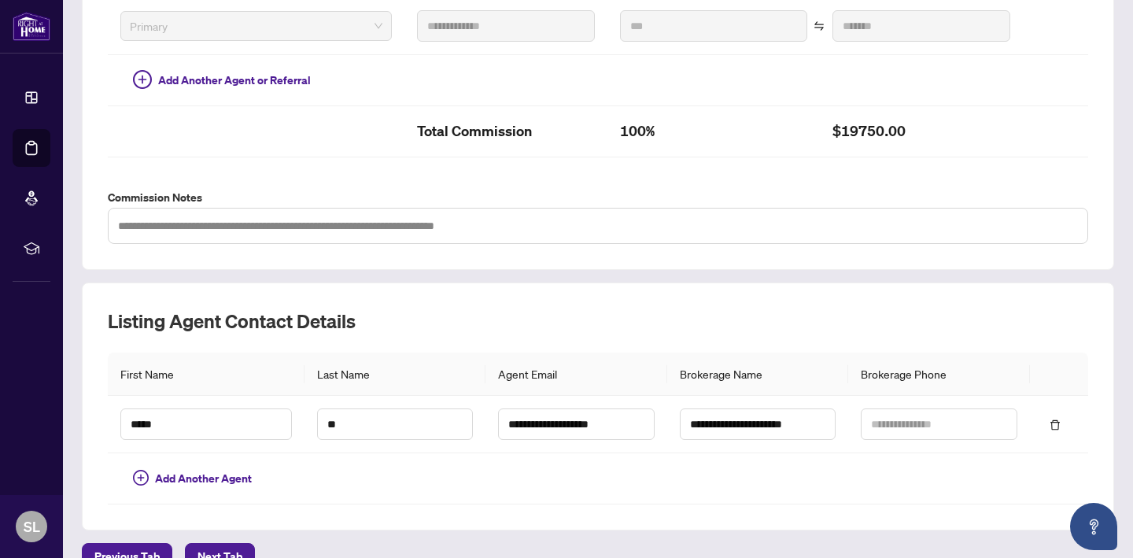
scroll to position [480, 0]
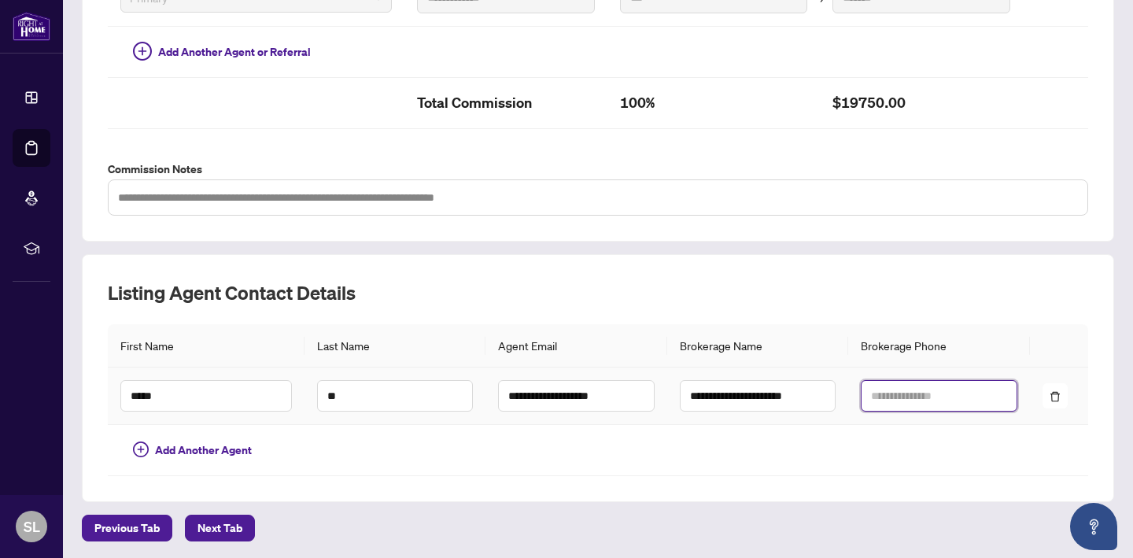
click at [918, 397] on input "text" at bounding box center [939, 395] width 156 height 31
type input "**********"
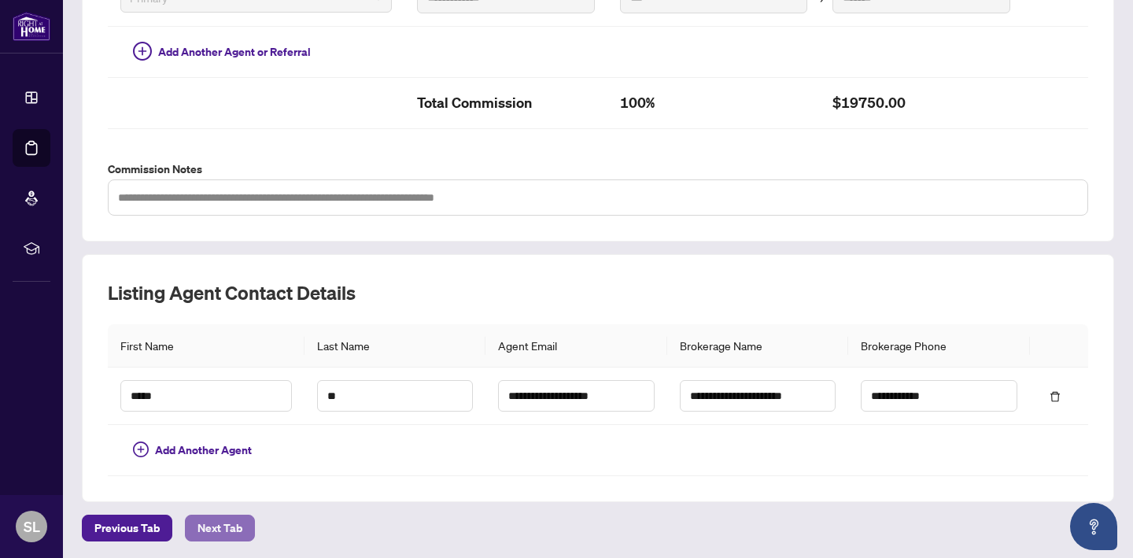
click at [226, 526] on span "Next Tab" at bounding box center [220, 528] width 45 height 25
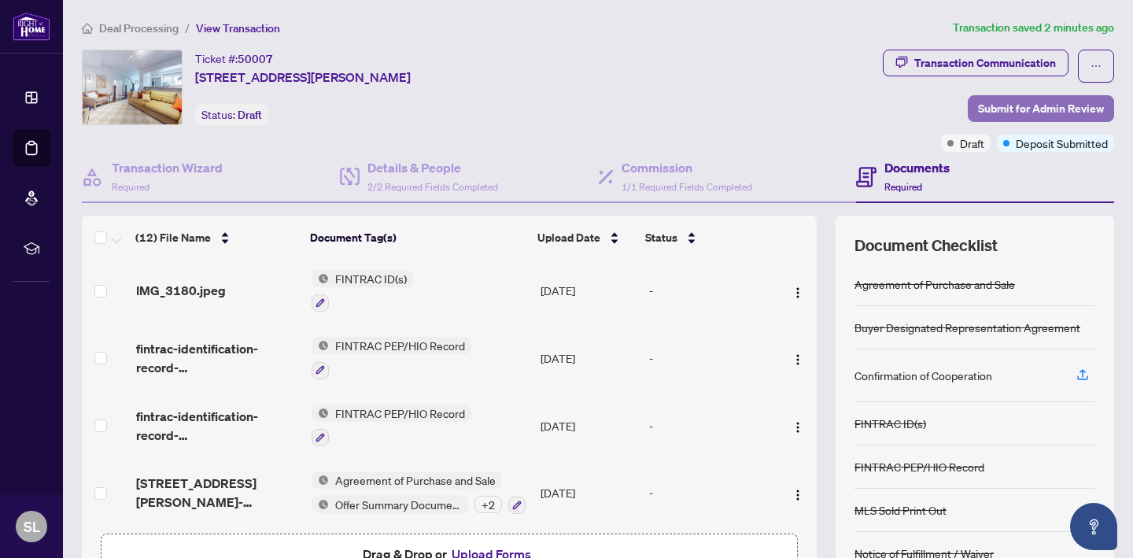
click at [1023, 106] on span "Submit for Admin Review" at bounding box center [1041, 108] width 126 height 25
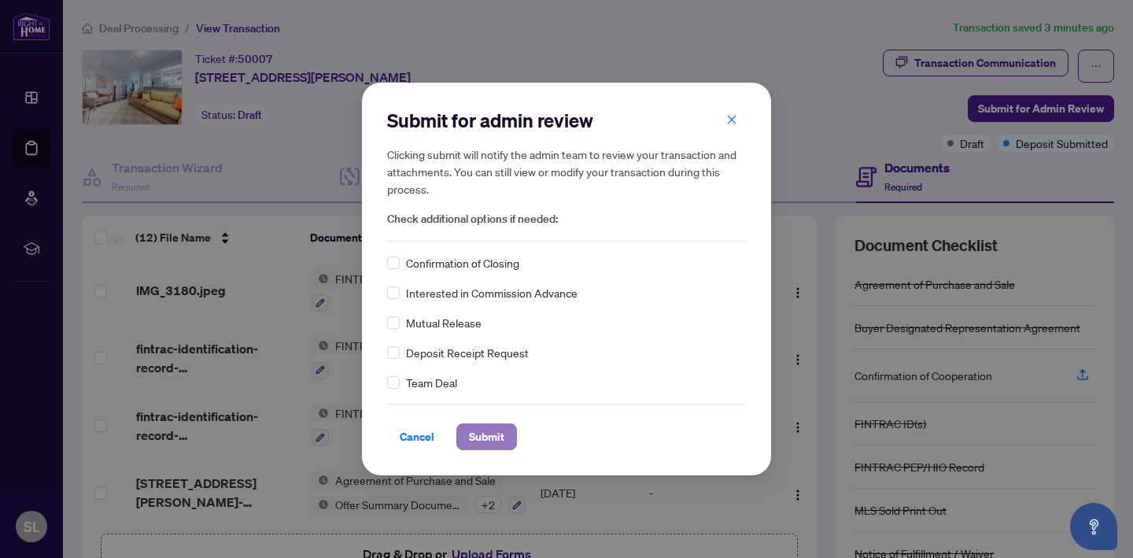
click at [487, 445] on span "Submit" at bounding box center [486, 436] width 35 height 25
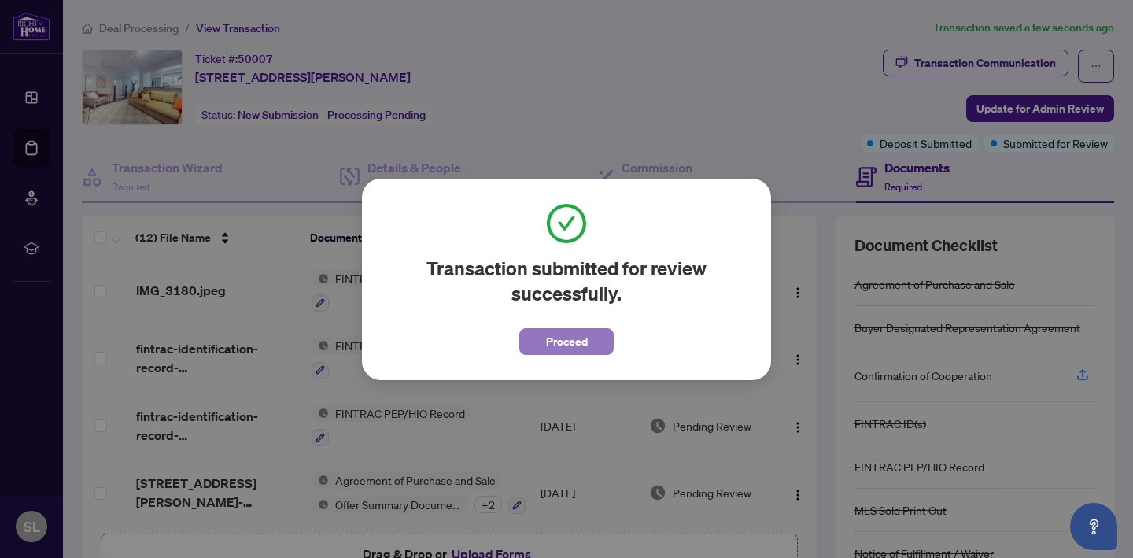
click at [555, 341] on span "Proceed" at bounding box center [567, 341] width 42 height 25
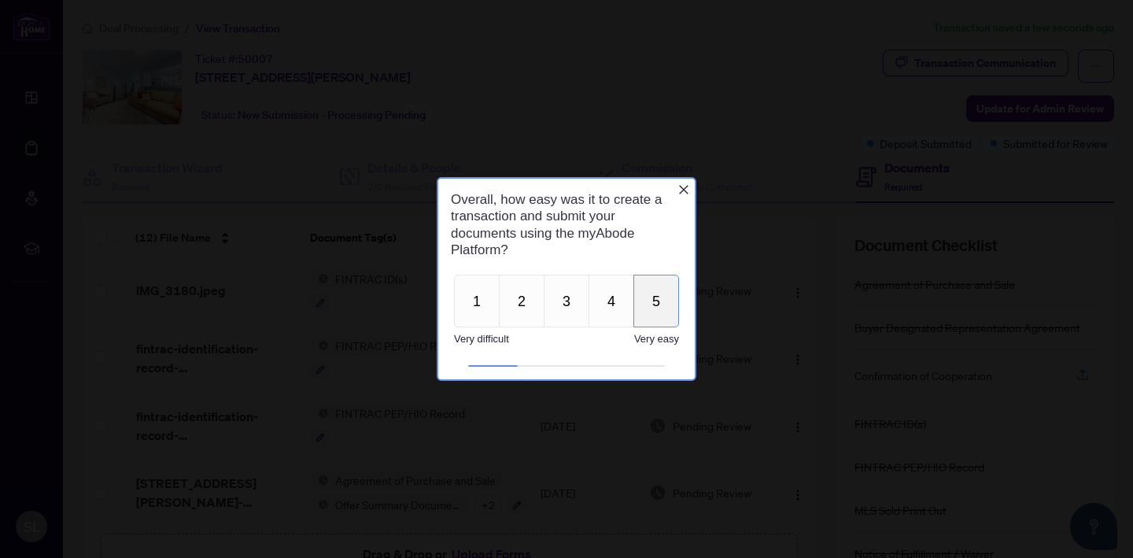
click at [649, 302] on button "5" at bounding box center [657, 301] width 46 height 53
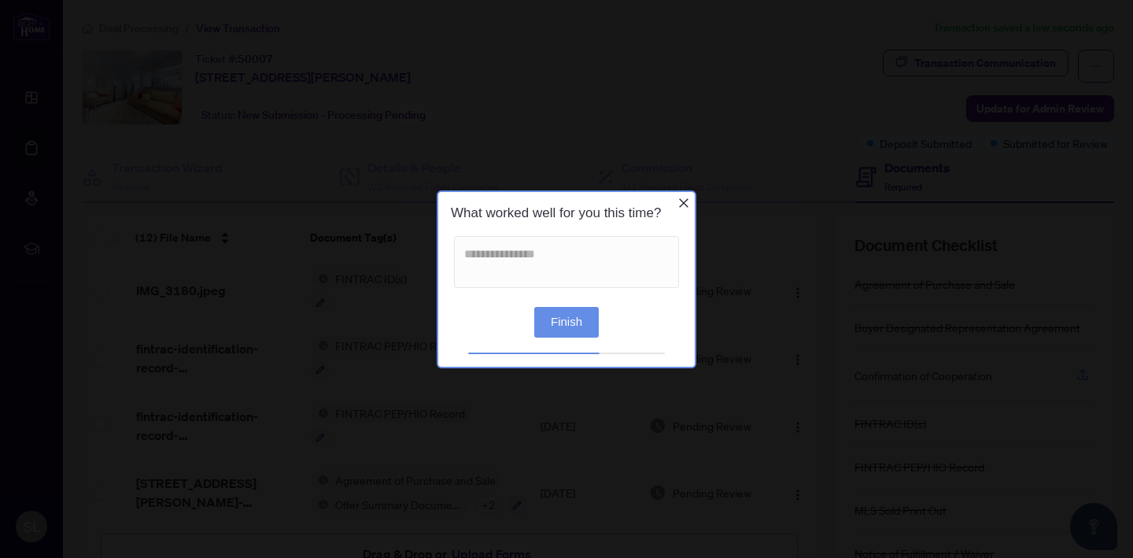
click at [575, 327] on button "Finish" at bounding box center [566, 321] width 65 height 31
